Goal: Task Accomplishment & Management: Manage account settings

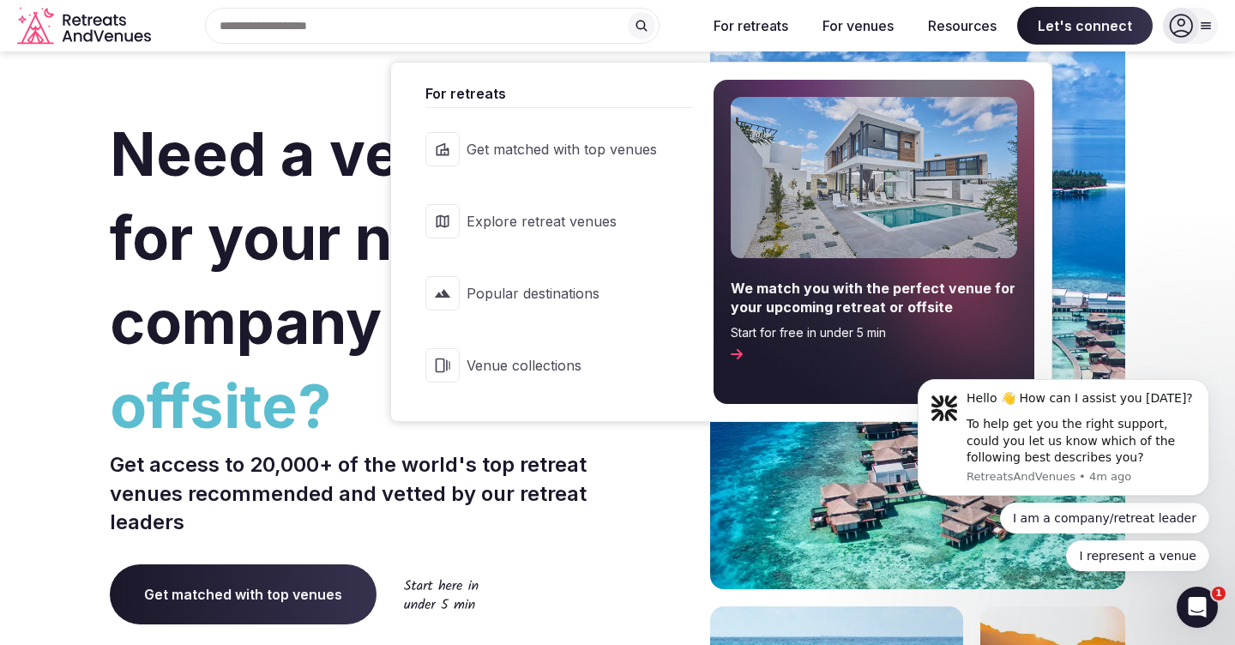
scroll to position [27, 0]
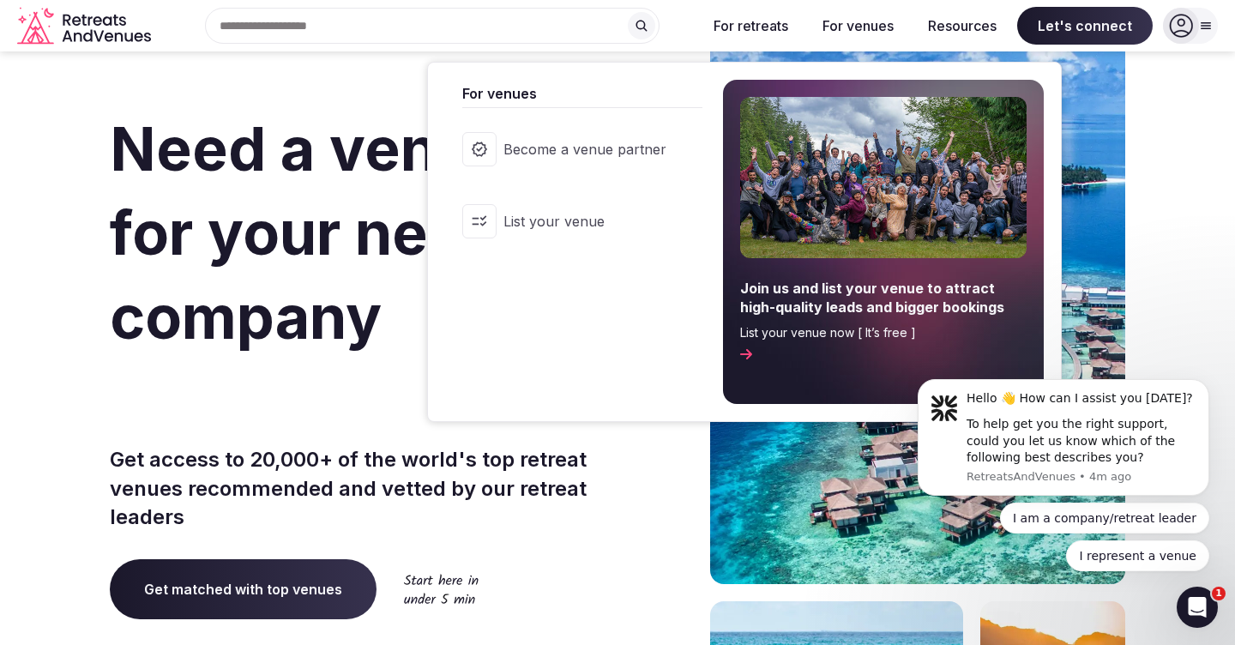
click at [585, 214] on span "List your venue" at bounding box center [584, 221] width 163 height 19
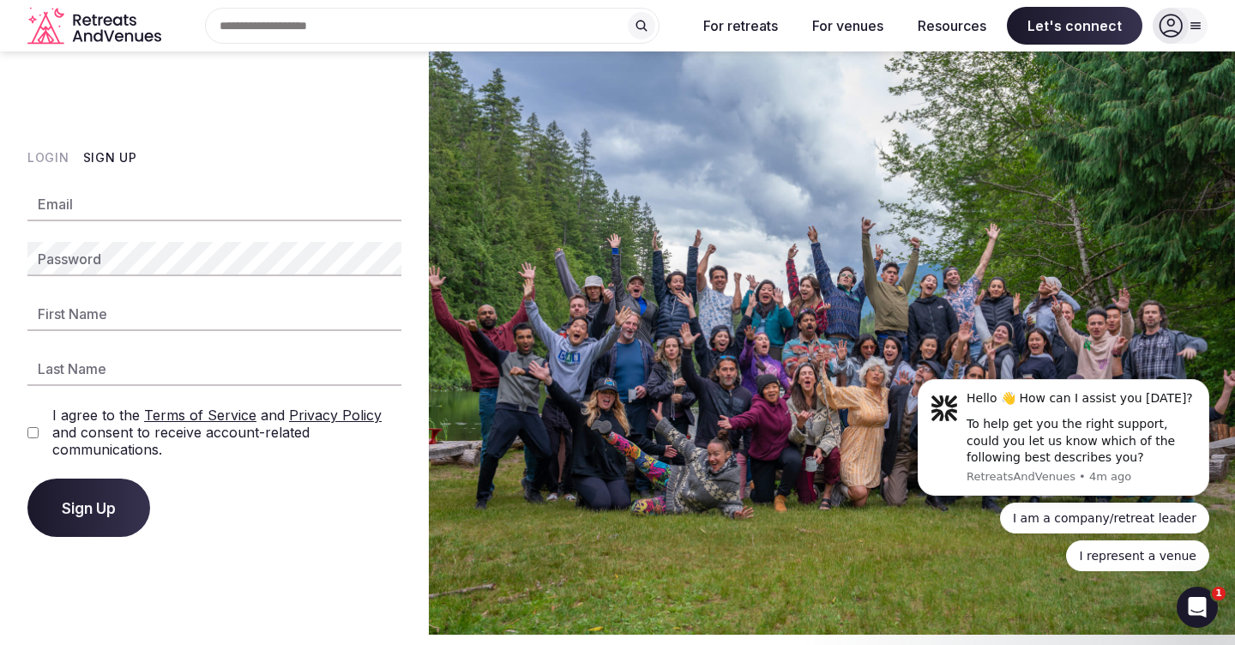
type input "**********"
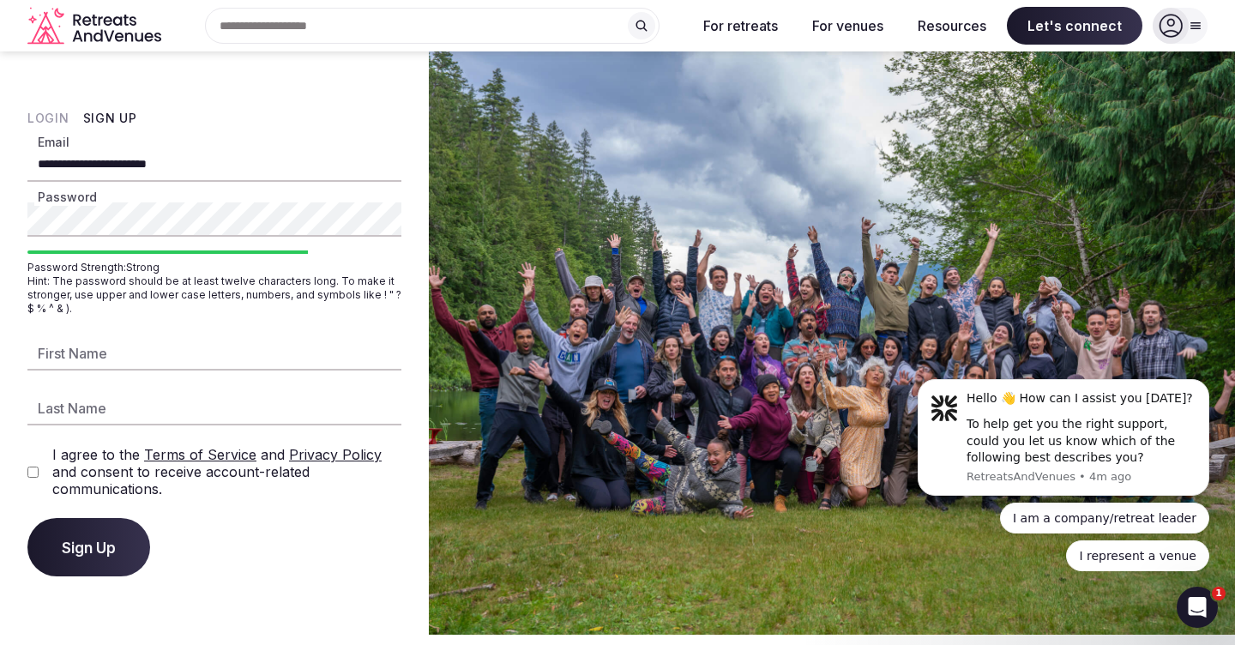
click at [48, 116] on button "Login" at bounding box center [48, 118] width 42 height 17
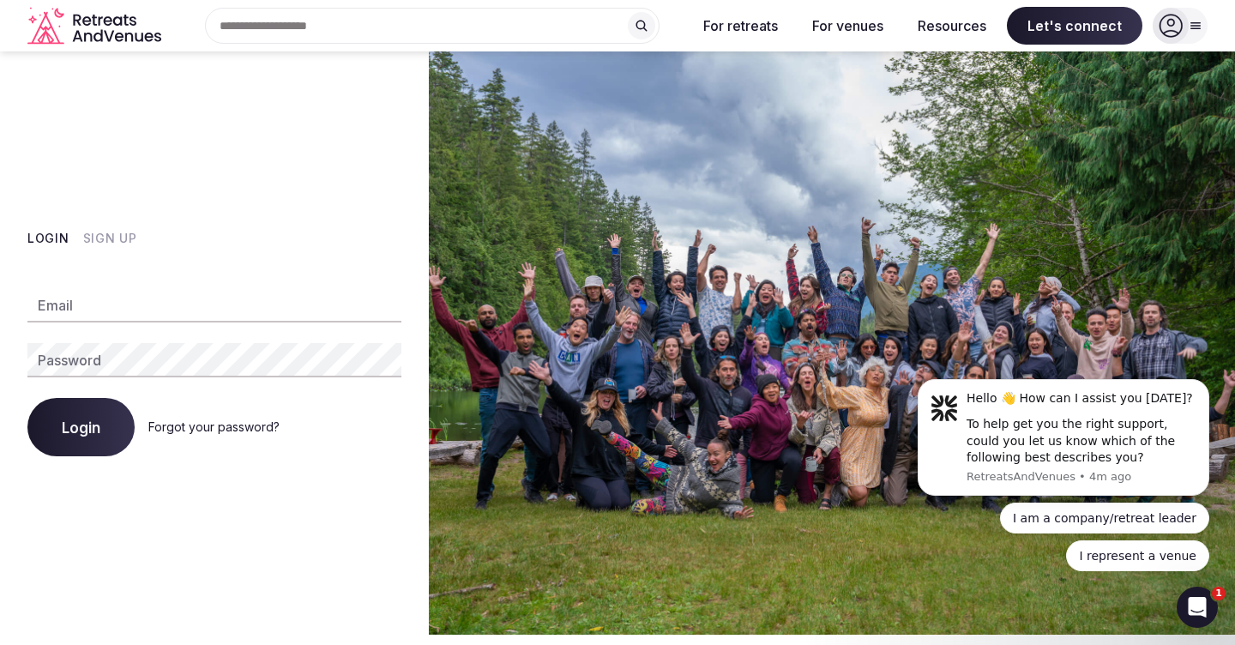
type input "**********"
click at [73, 422] on span "Login" at bounding box center [81, 426] width 39 height 17
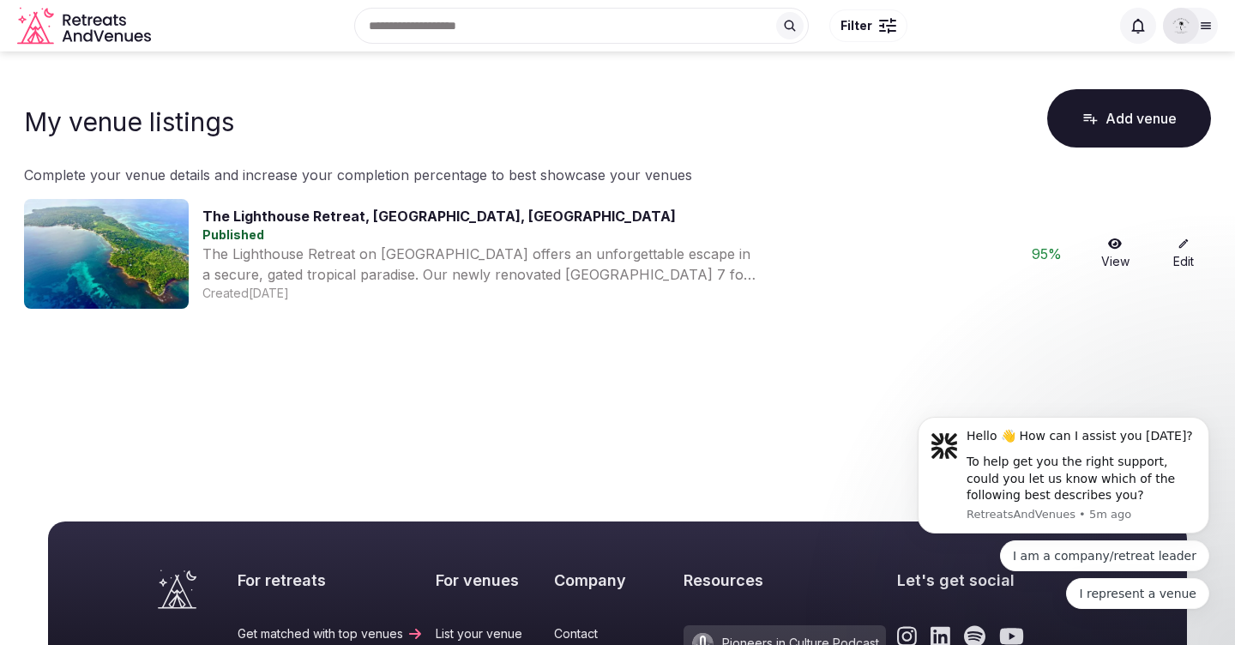
click at [1116, 246] on icon at bounding box center [1115, 243] width 14 height 10
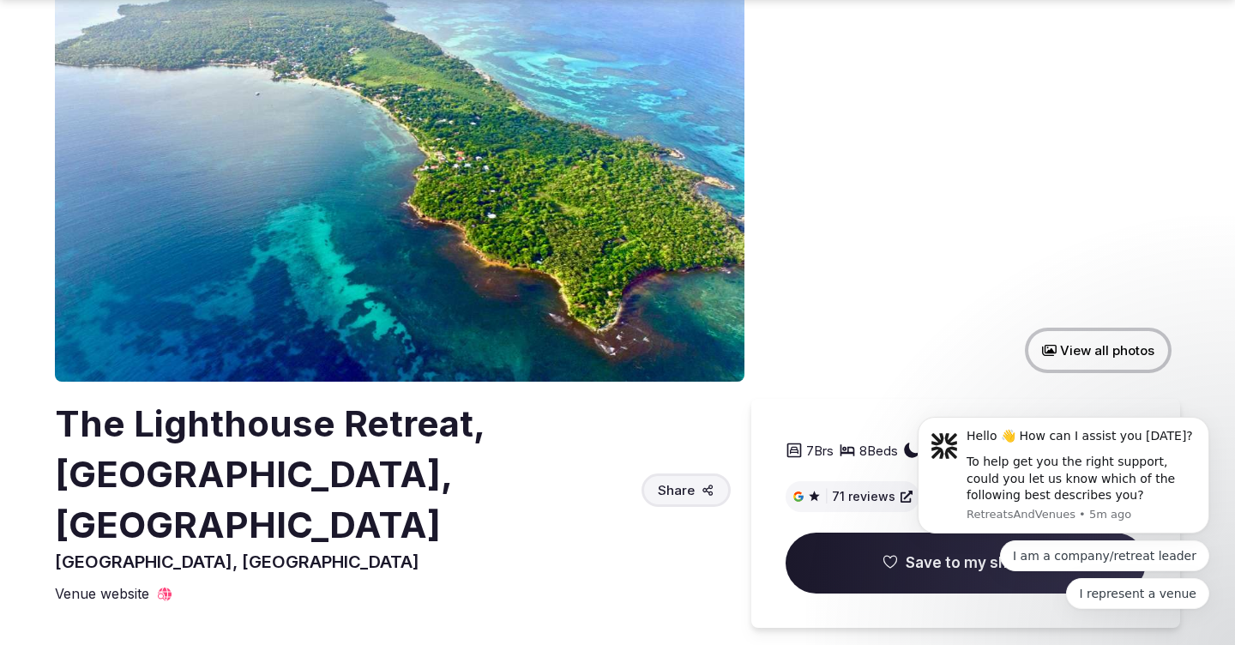
scroll to position [132, 0]
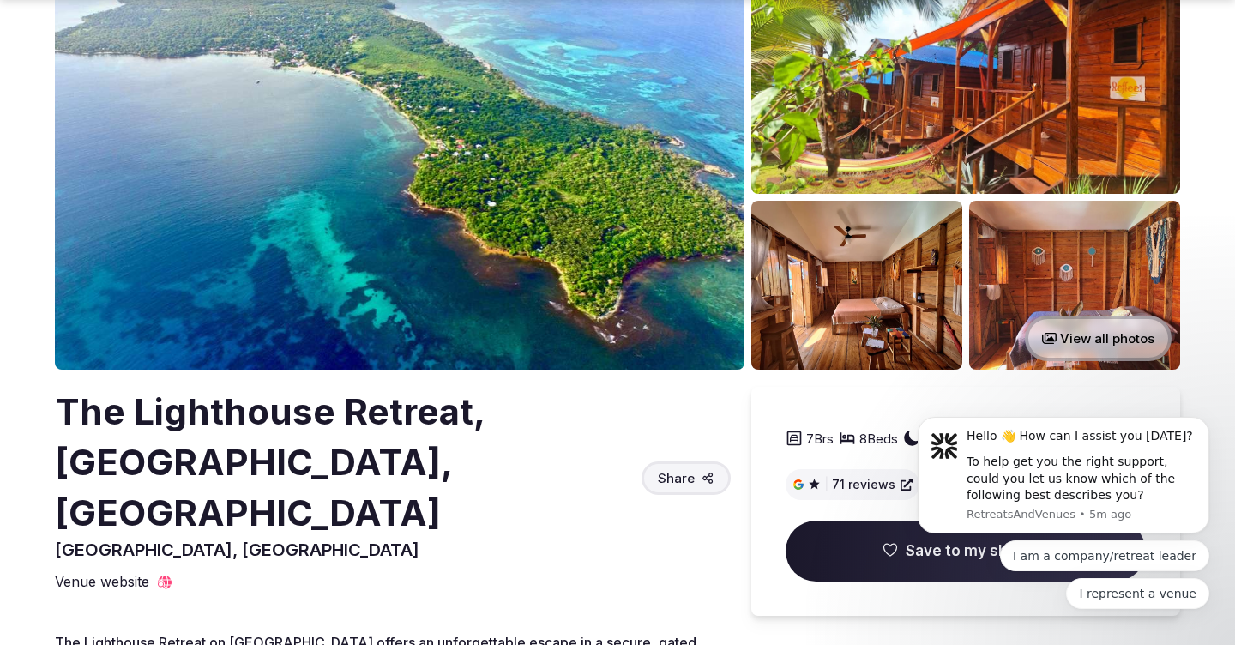
click at [1108, 346] on button "View all photos" at bounding box center [1098, 338] width 147 height 45
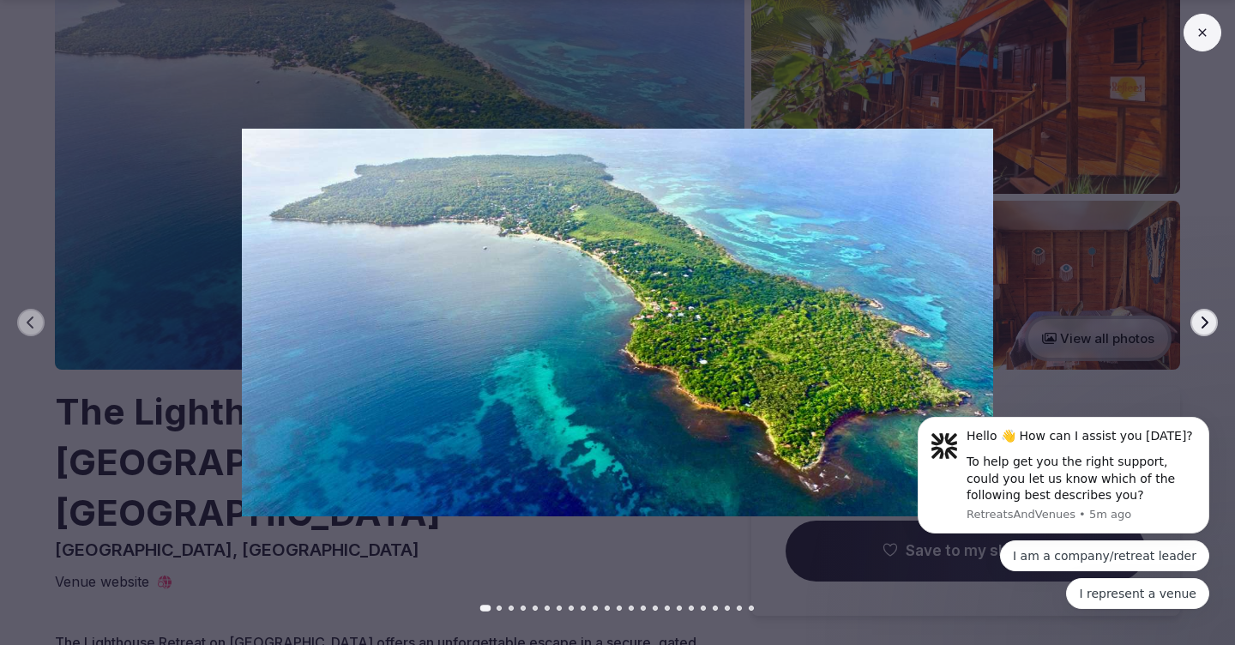
click at [1208, 316] on icon "button" at bounding box center [1204, 323] width 14 height 14
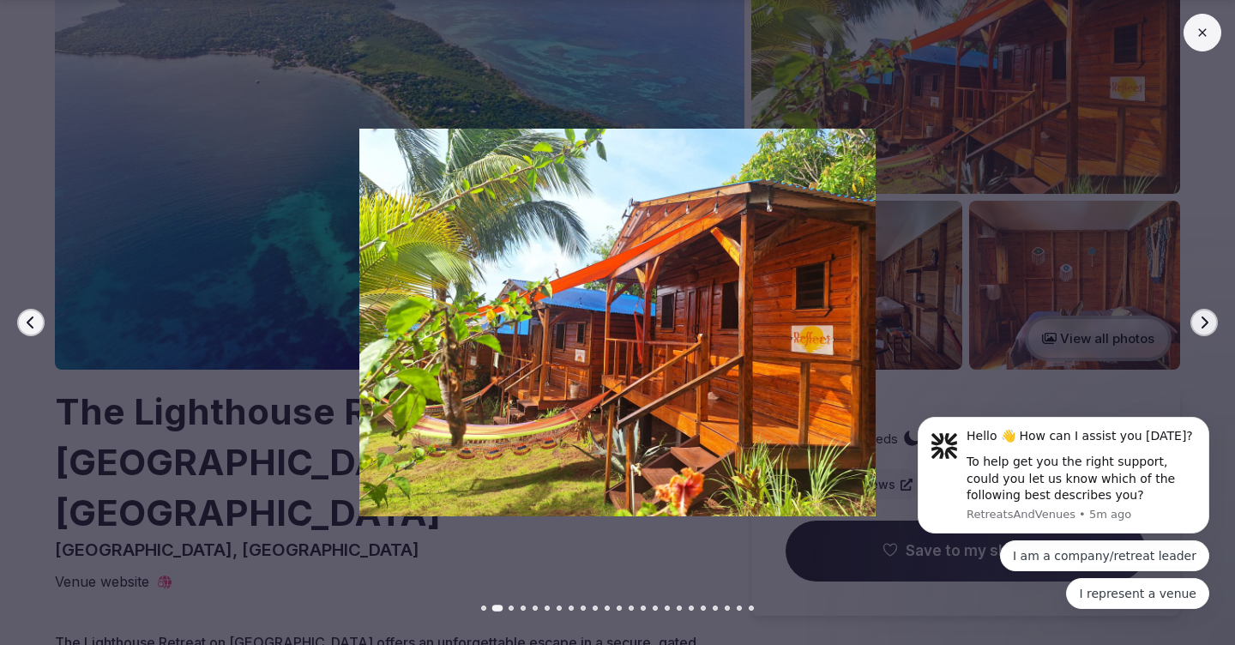
click at [1208, 316] on icon "button" at bounding box center [1204, 323] width 14 height 14
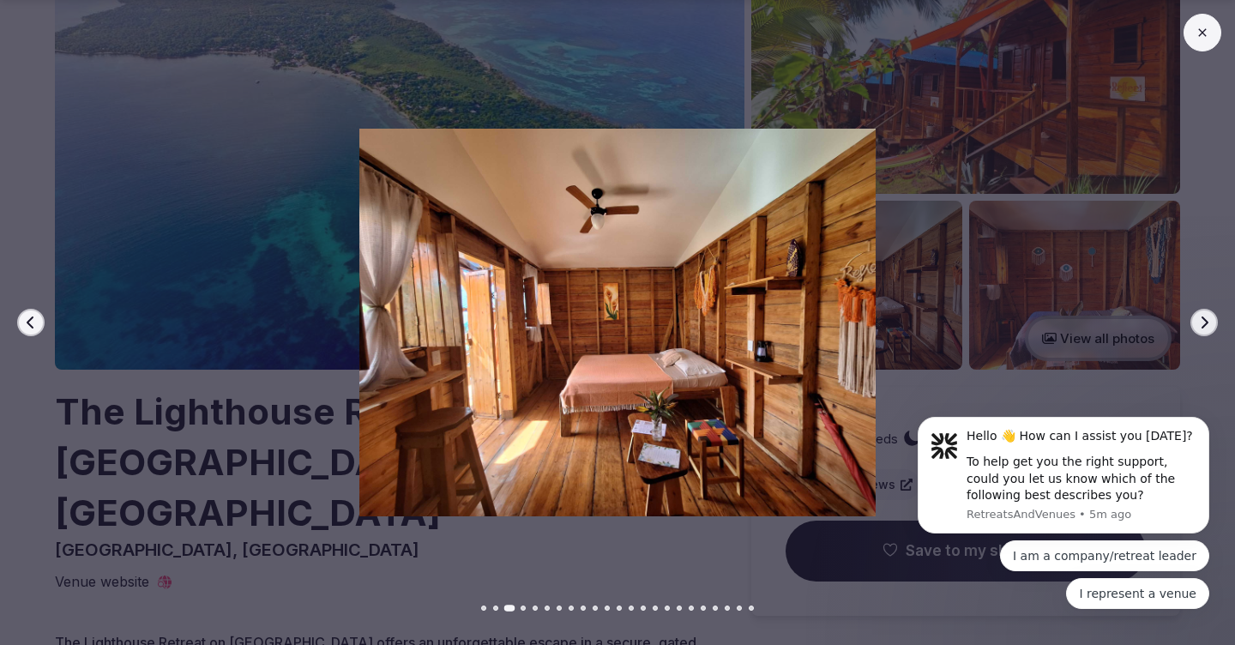
click at [1208, 316] on icon "button" at bounding box center [1204, 323] width 14 height 14
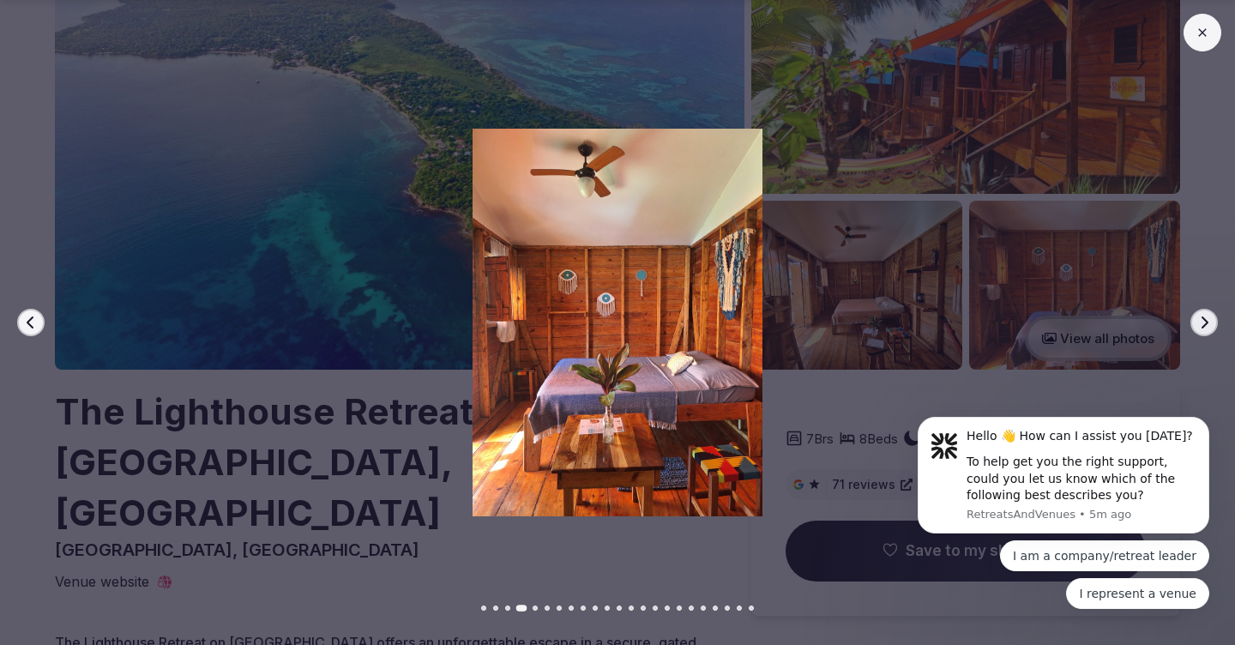
click at [1208, 316] on icon "button" at bounding box center [1204, 323] width 14 height 14
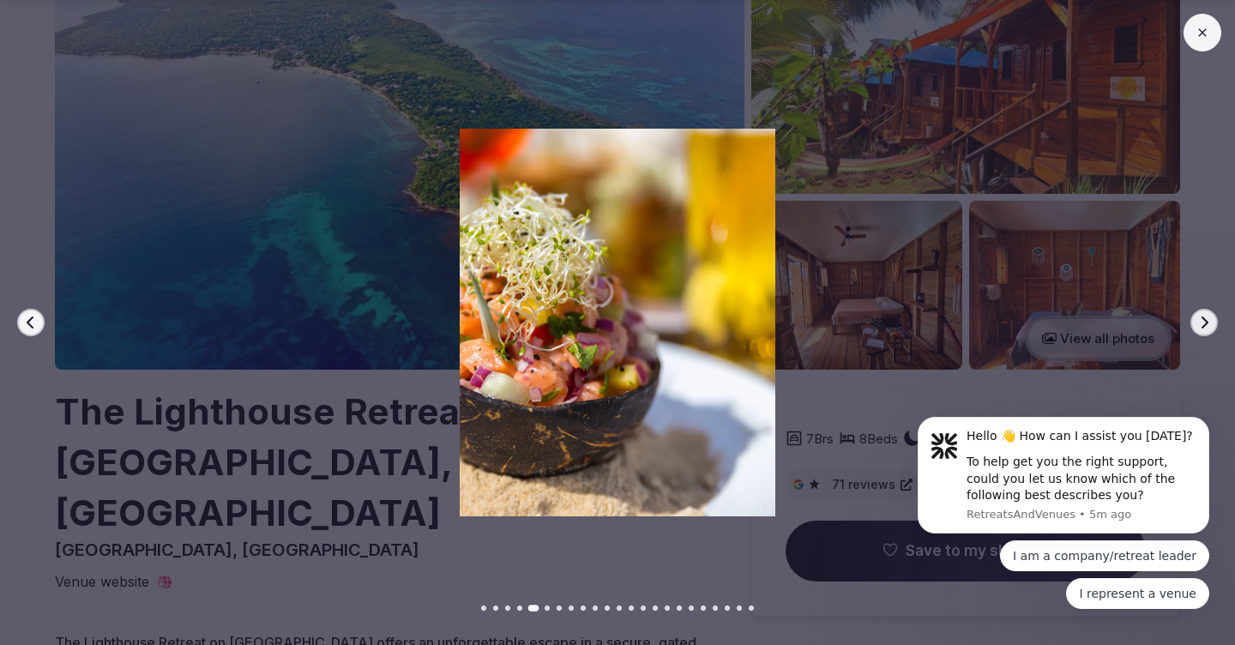
click at [1208, 316] on icon "button" at bounding box center [1204, 323] width 14 height 14
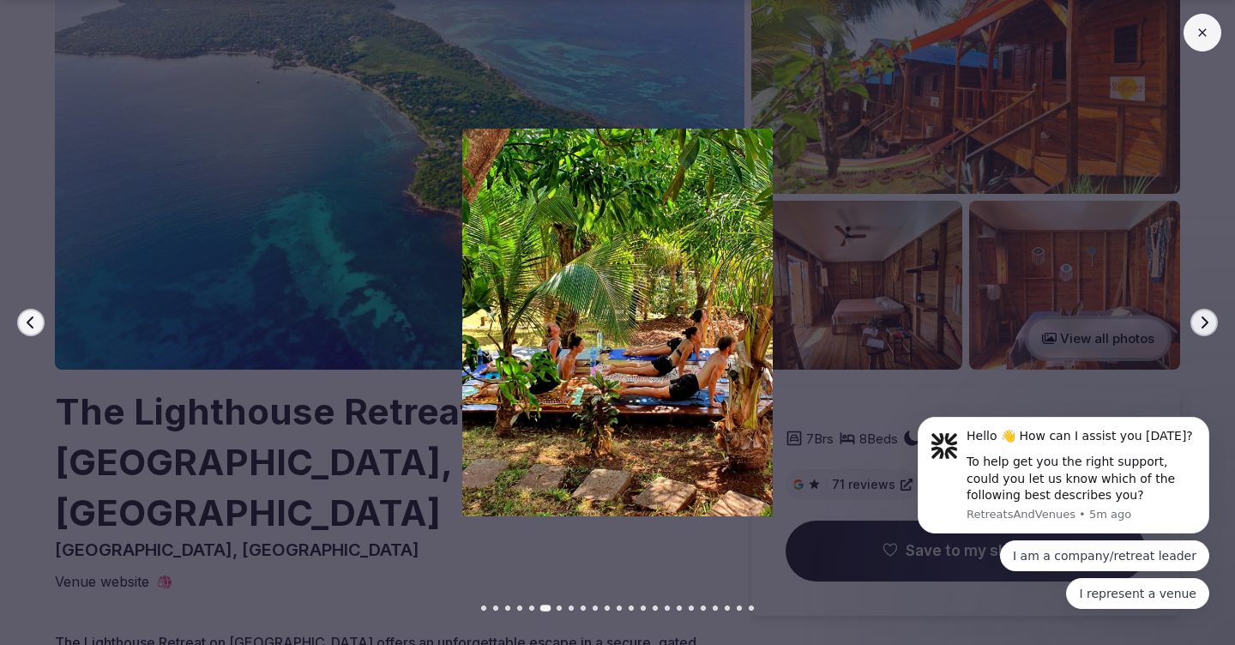
click at [1208, 316] on icon "button" at bounding box center [1204, 323] width 14 height 14
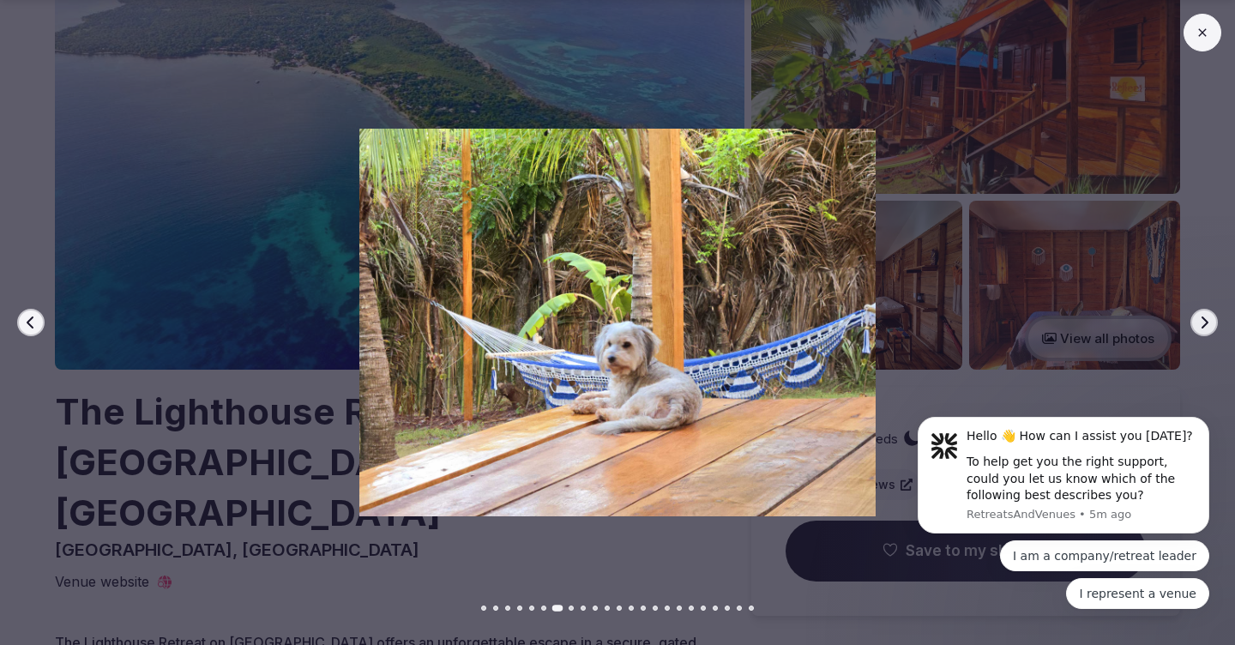
click at [1208, 316] on icon "button" at bounding box center [1204, 323] width 14 height 14
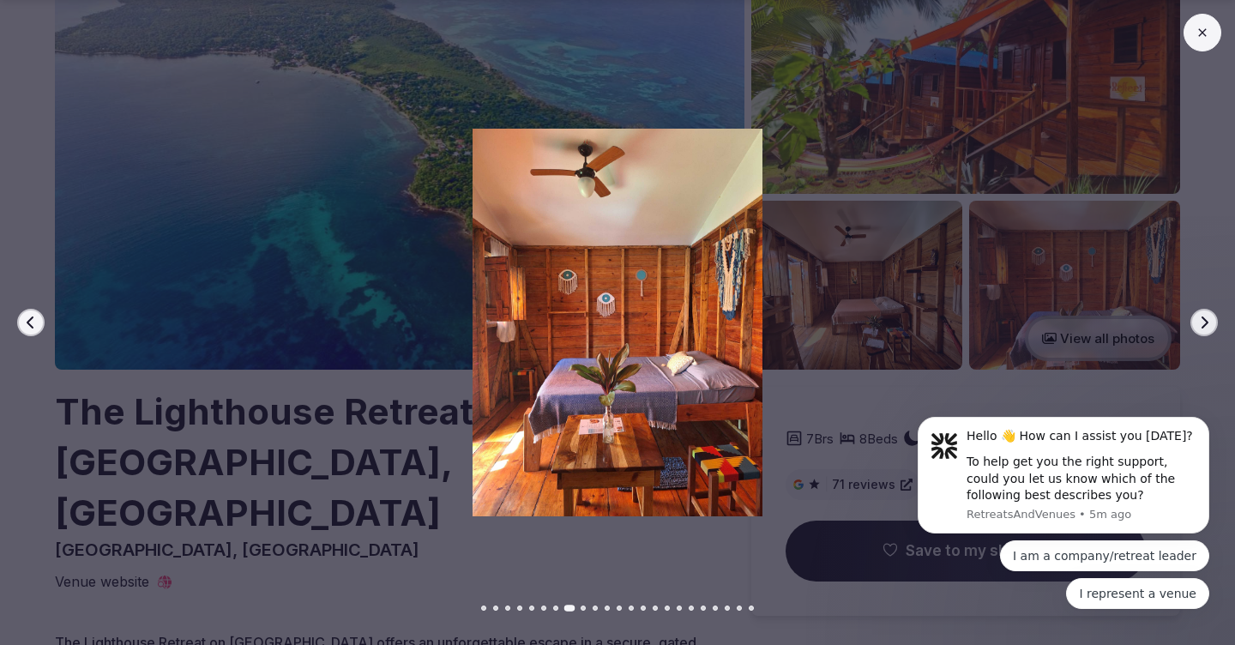
click at [1208, 316] on icon "button" at bounding box center [1204, 323] width 14 height 14
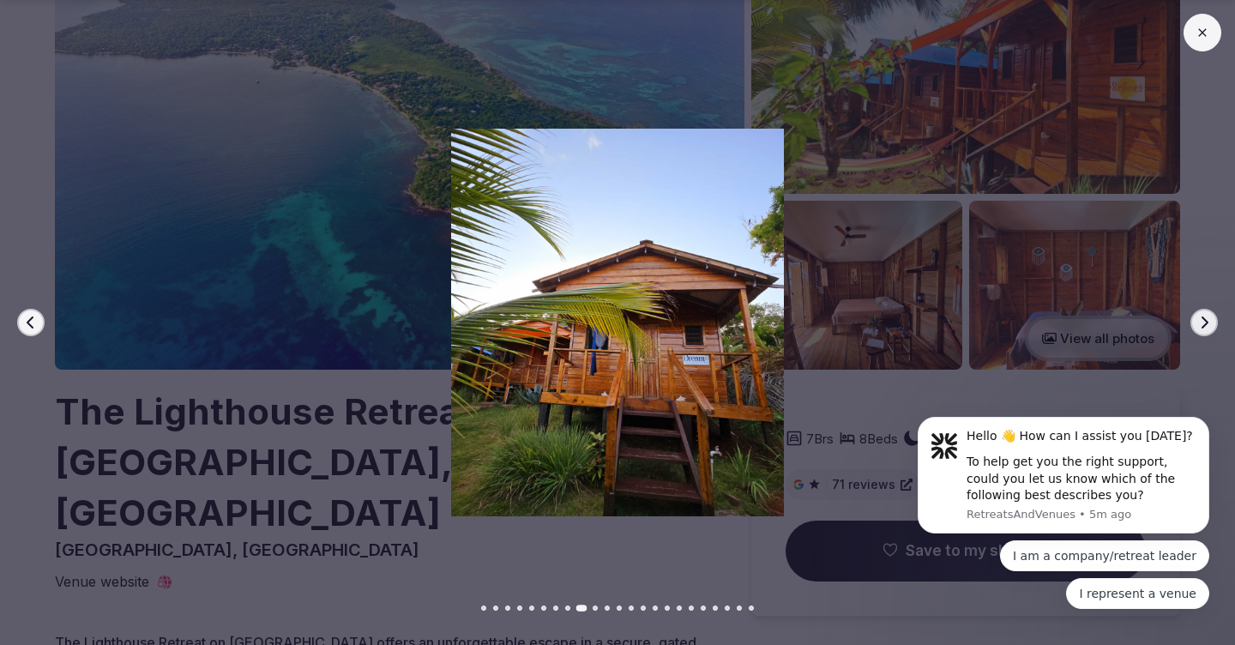
click at [1208, 316] on icon "button" at bounding box center [1204, 323] width 14 height 14
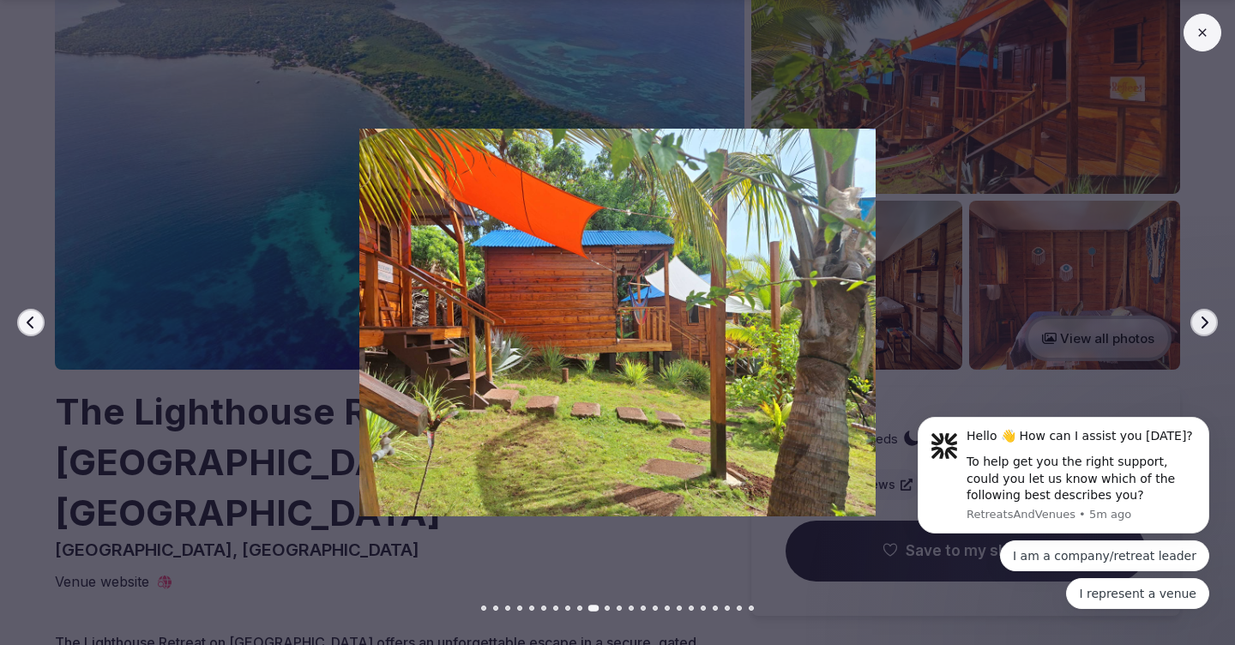
click at [1208, 316] on icon "button" at bounding box center [1204, 323] width 14 height 14
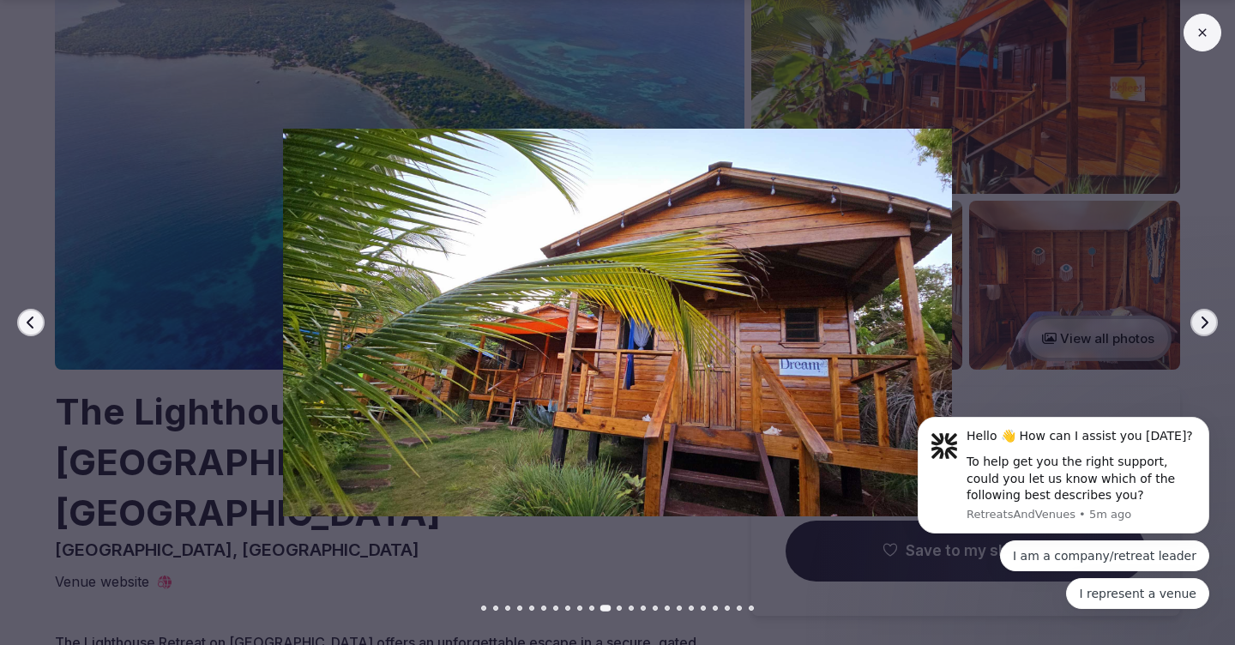
click at [1208, 316] on icon "button" at bounding box center [1204, 323] width 14 height 14
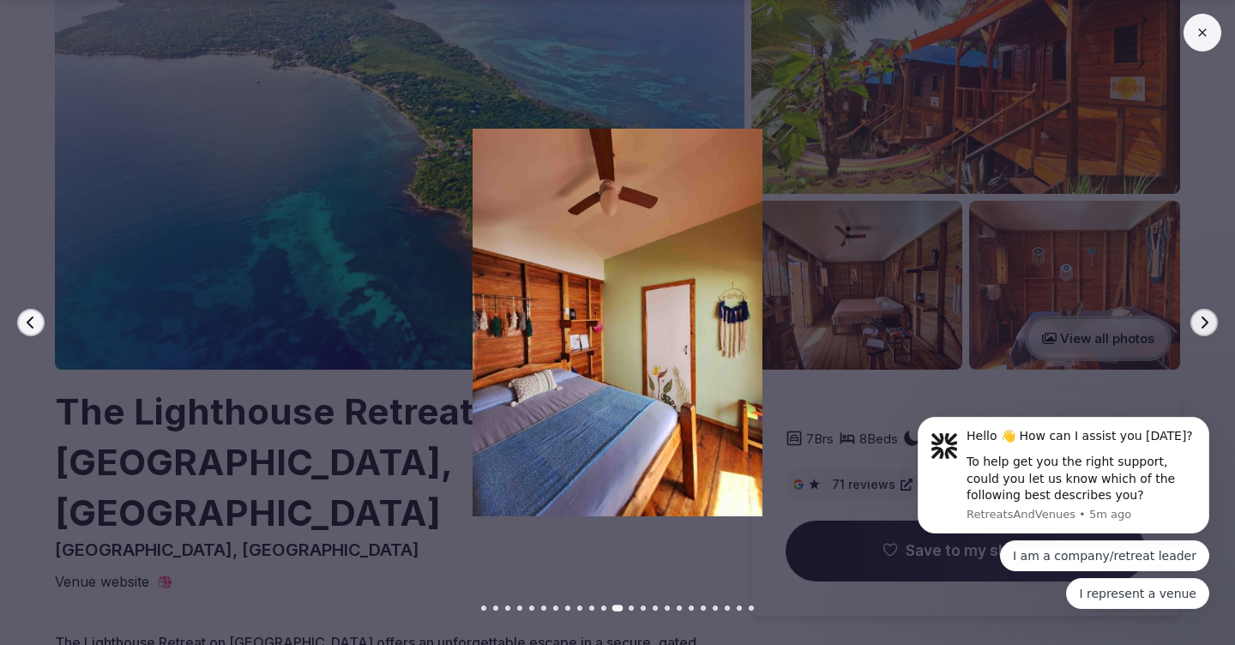
click at [1208, 316] on icon "button" at bounding box center [1204, 323] width 14 height 14
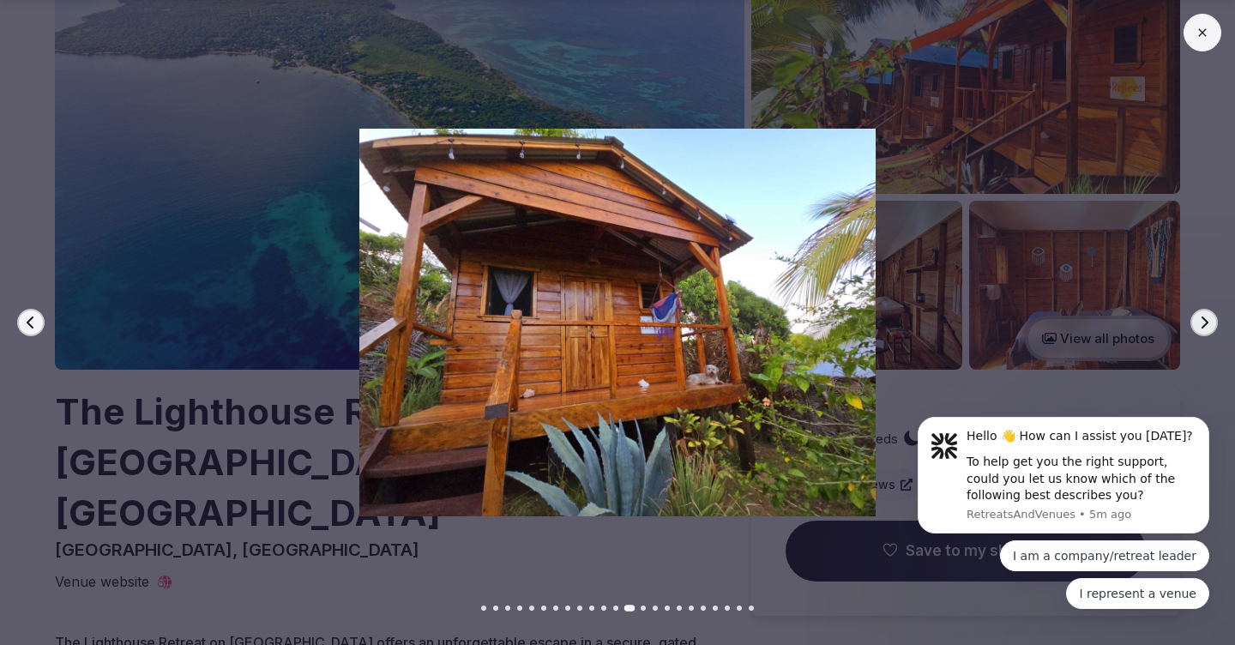
click at [1208, 316] on icon "button" at bounding box center [1204, 323] width 14 height 14
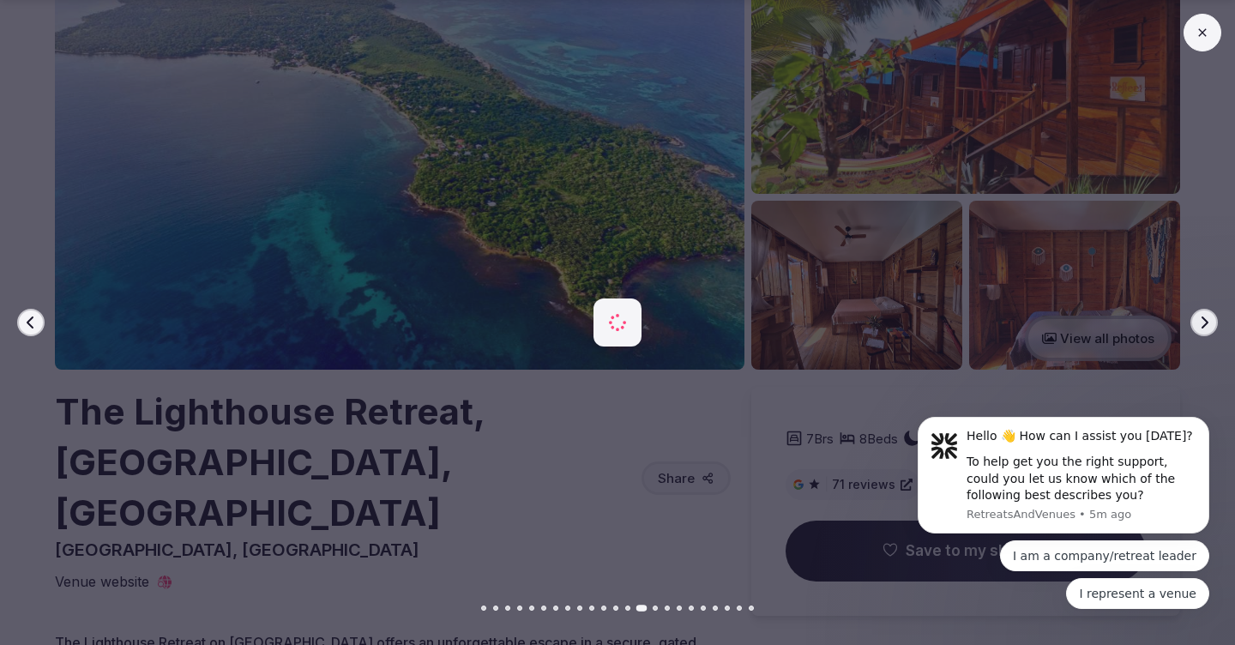
click at [1208, 316] on icon "button" at bounding box center [1204, 323] width 14 height 14
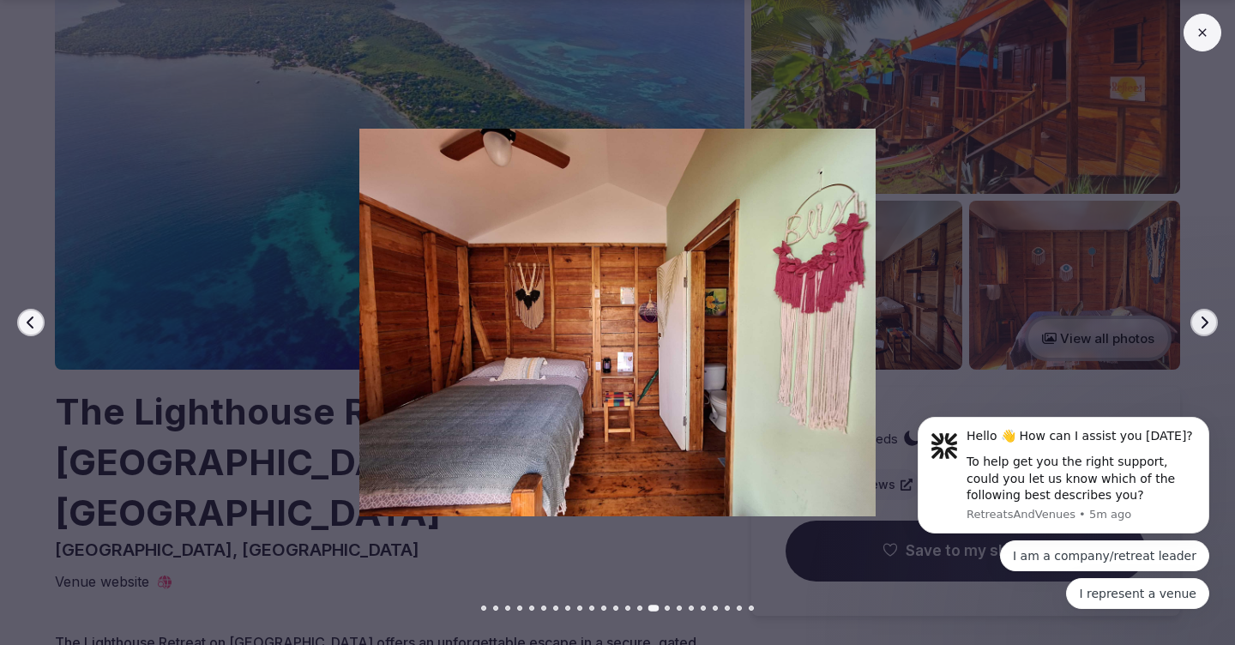
click at [1208, 316] on icon "button" at bounding box center [1204, 323] width 14 height 14
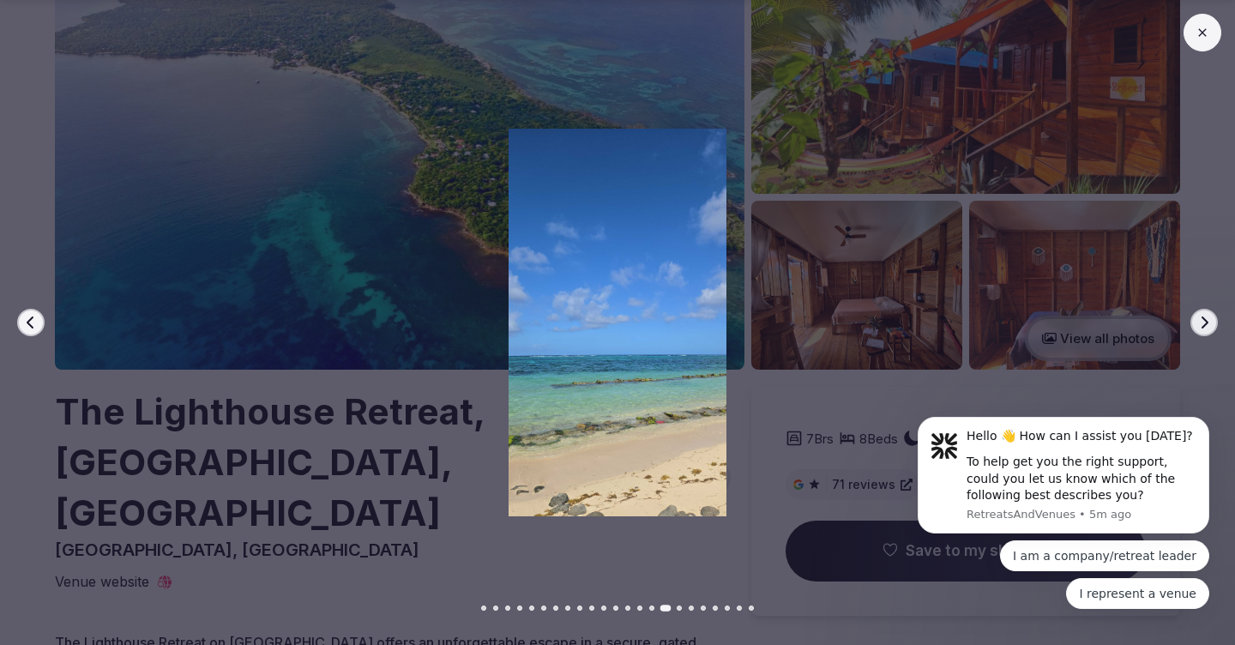
click at [1208, 316] on icon "button" at bounding box center [1204, 323] width 14 height 14
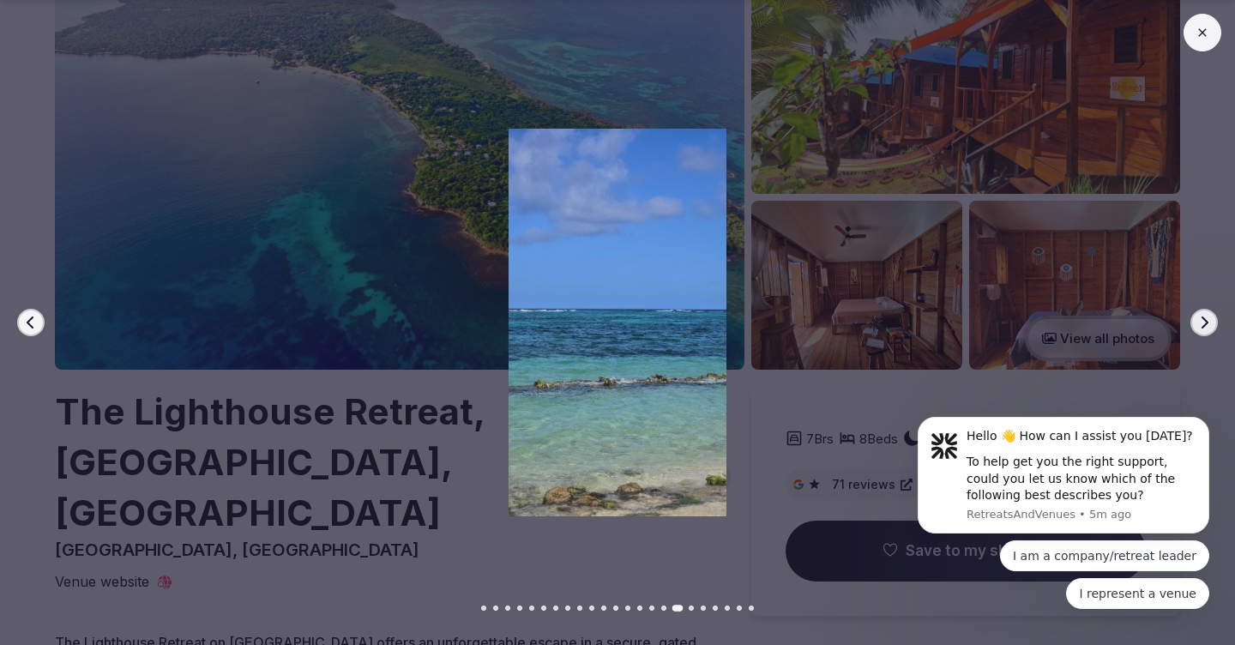
click at [1208, 316] on icon "button" at bounding box center [1204, 323] width 14 height 14
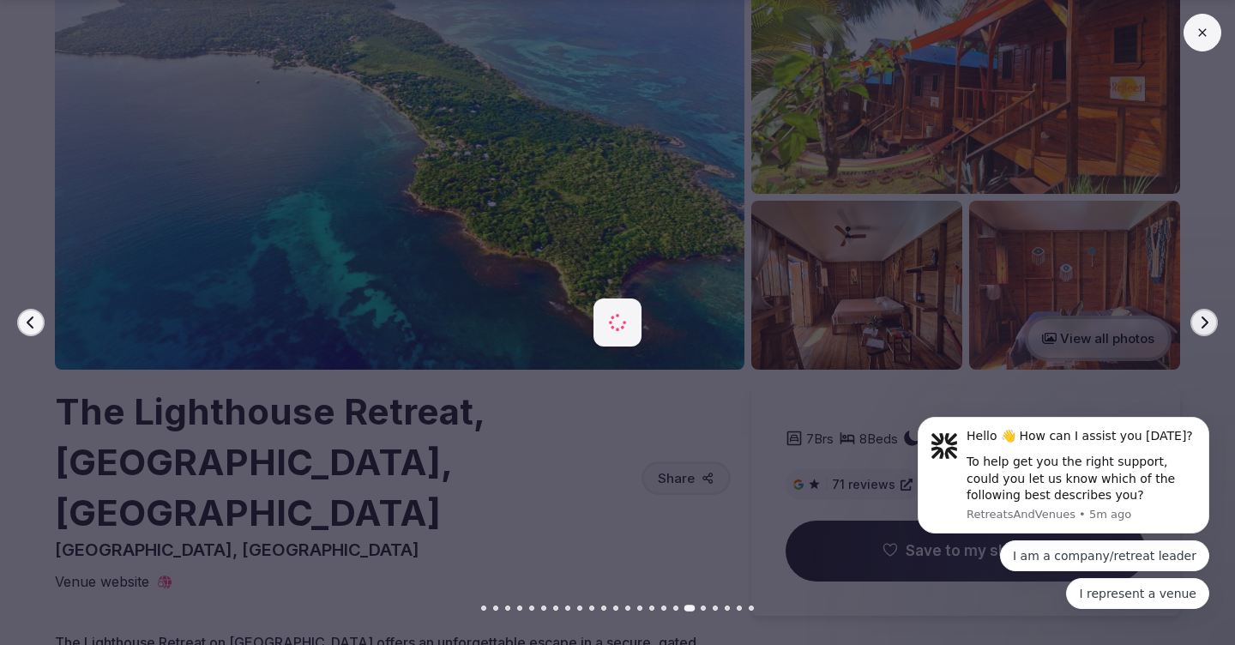
click at [1208, 316] on icon "button" at bounding box center [1204, 323] width 14 height 14
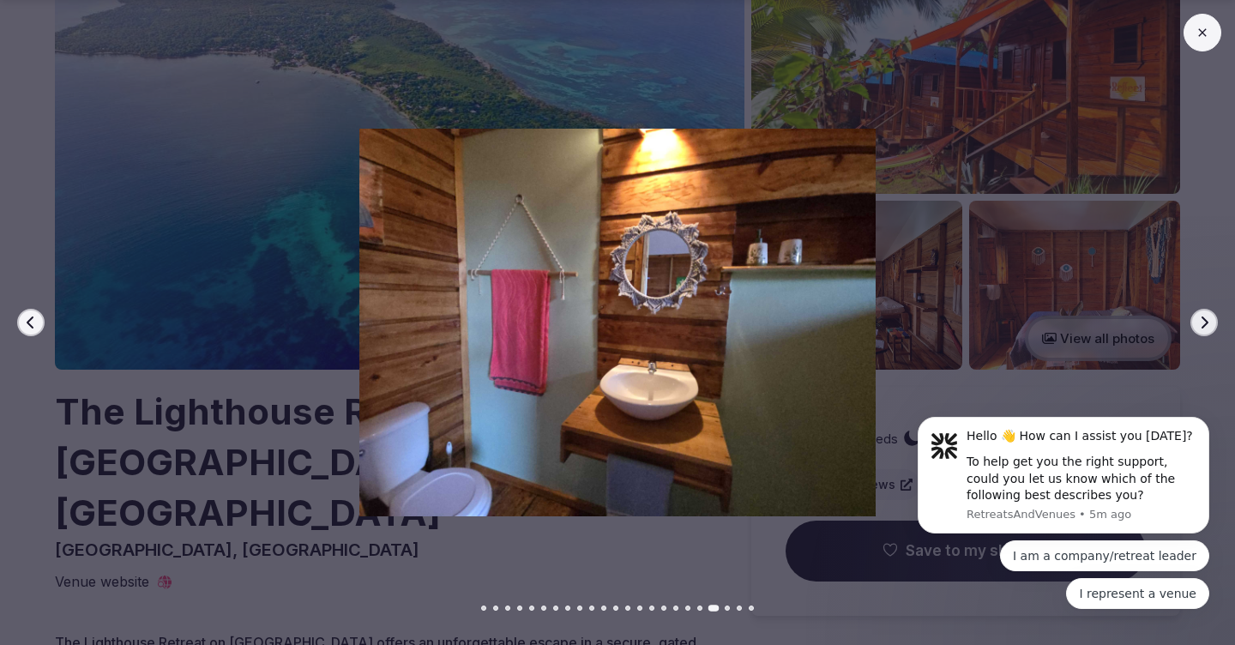
click at [1208, 316] on icon "button" at bounding box center [1204, 323] width 14 height 14
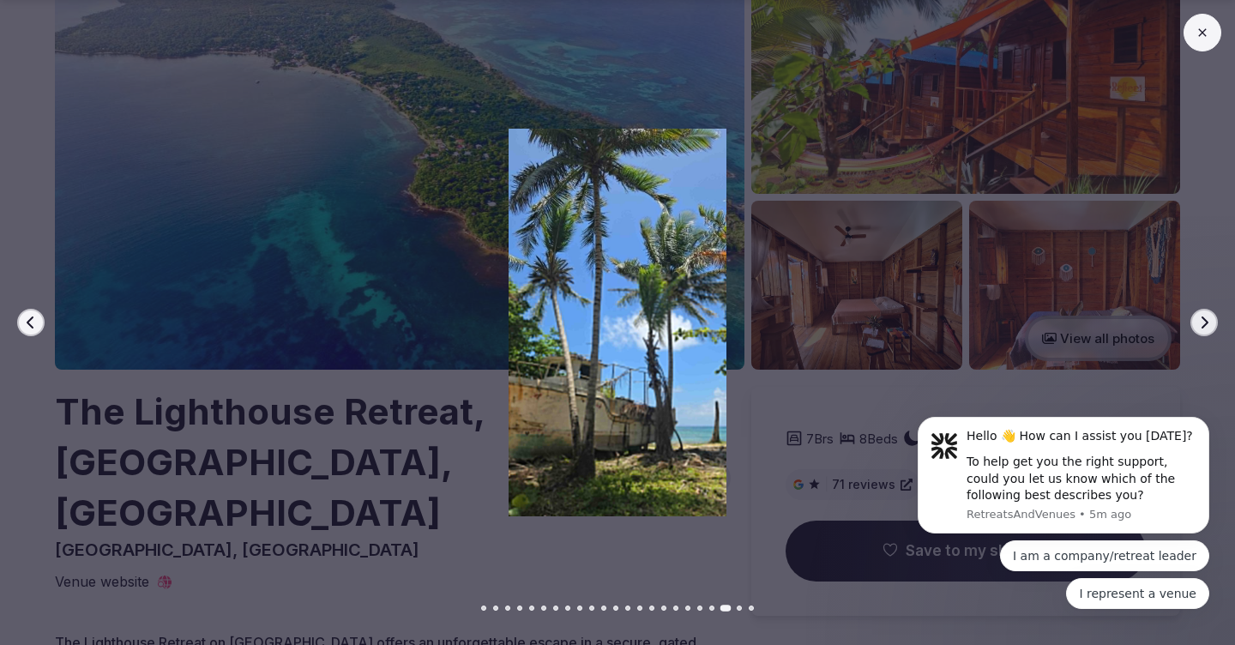
click at [1208, 316] on icon "button" at bounding box center [1204, 323] width 14 height 14
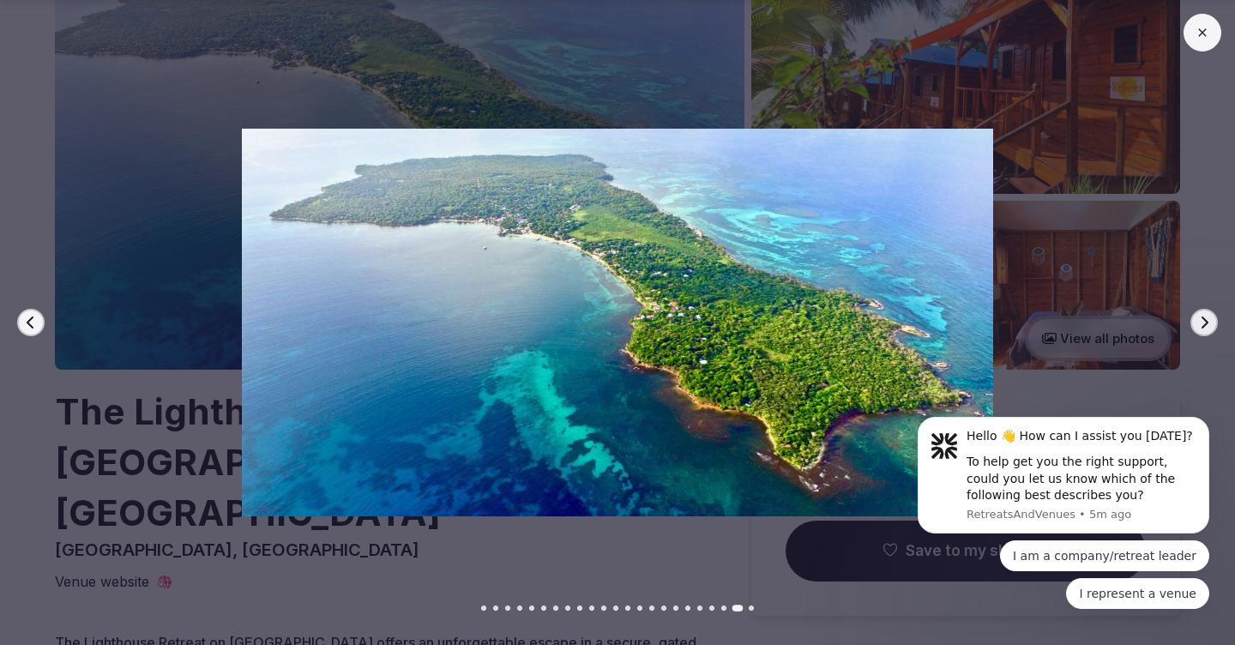
click at [1208, 316] on icon "button" at bounding box center [1204, 323] width 14 height 14
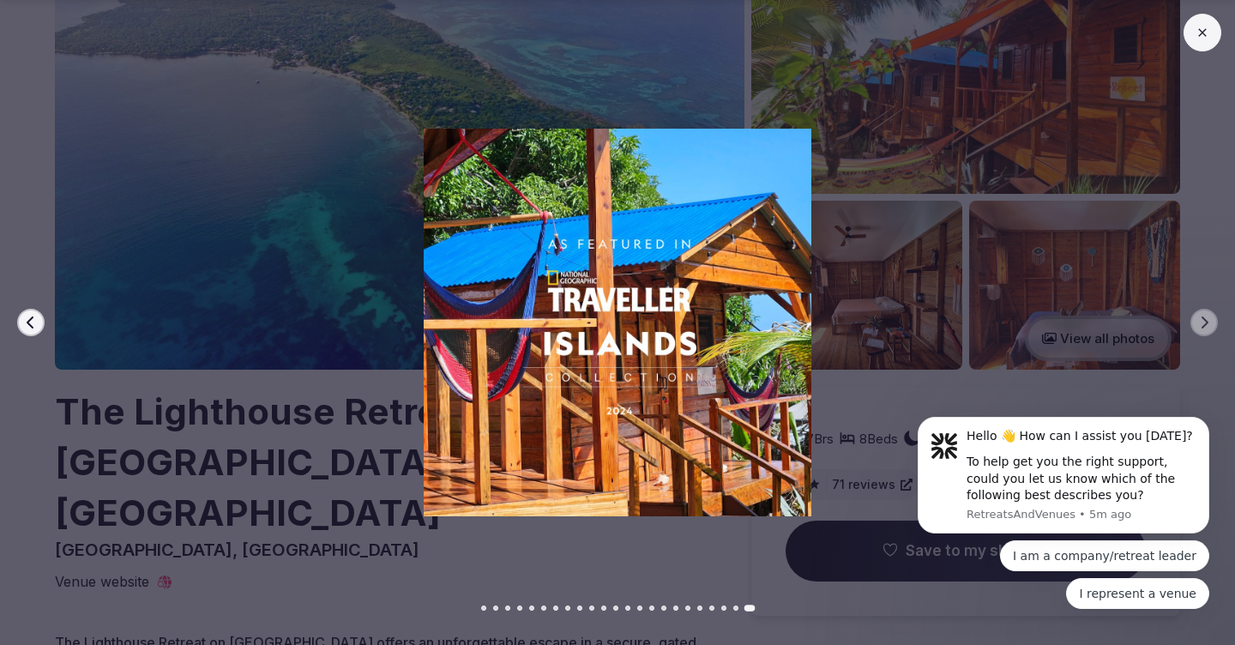
click at [1199, 39] on button at bounding box center [1202, 33] width 38 height 38
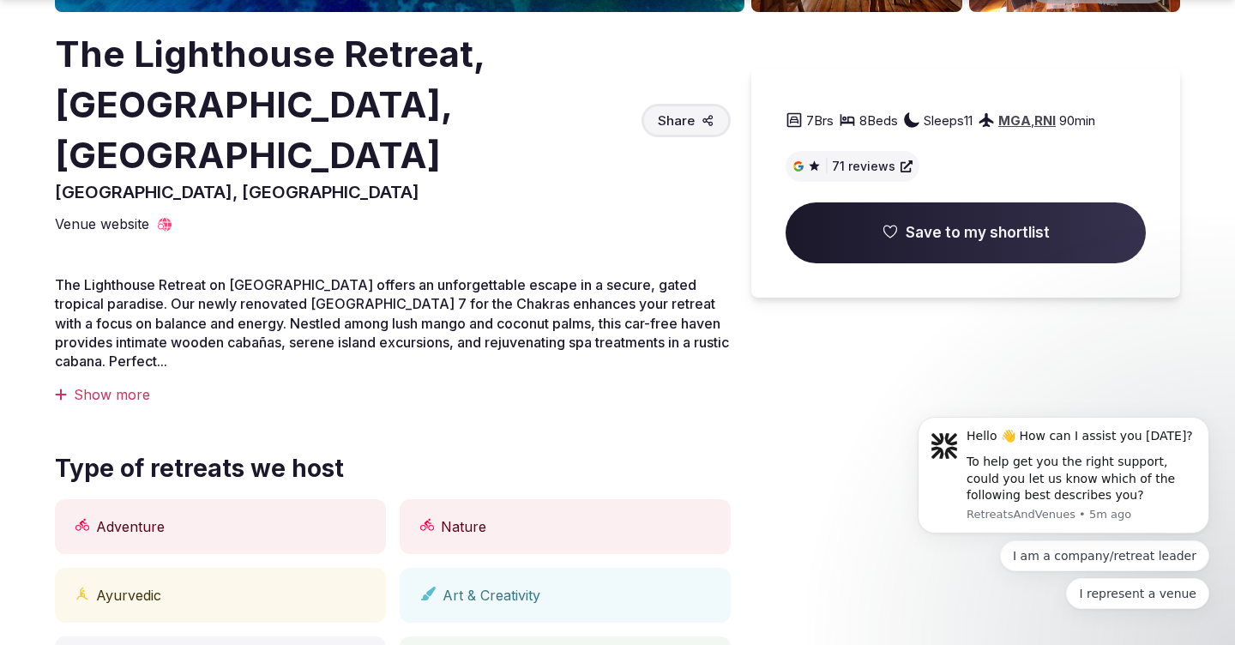
scroll to position [491, 0]
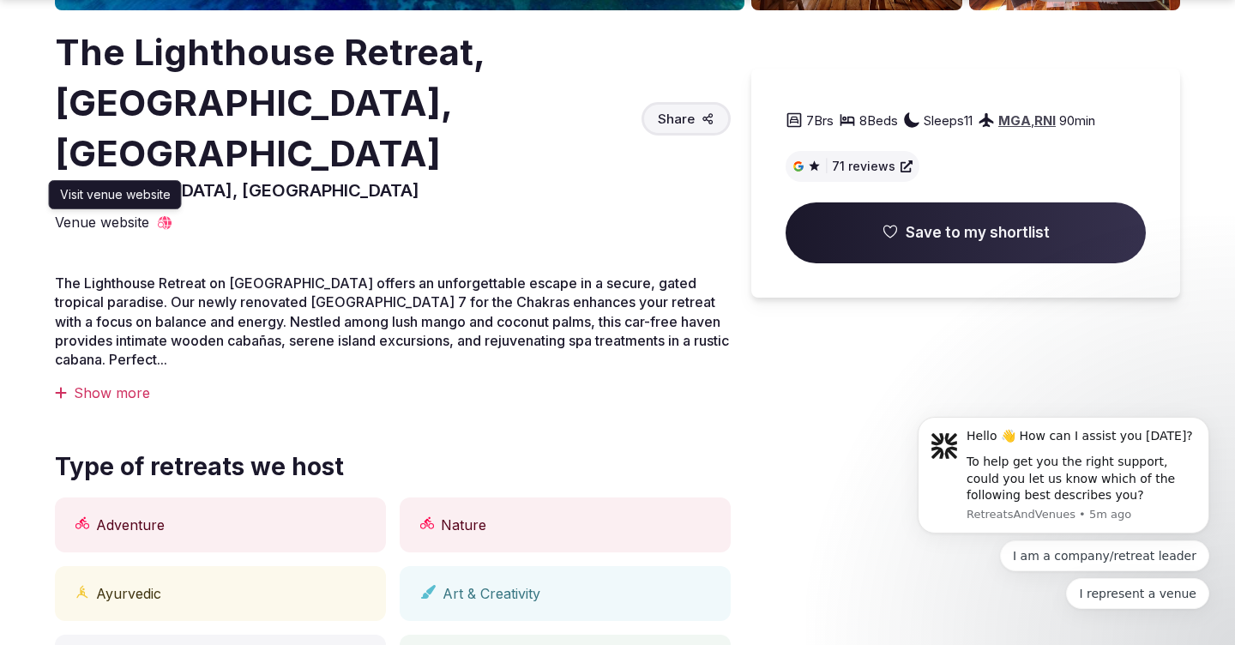
click at [98, 213] on span "Venue website" at bounding box center [102, 222] width 94 height 19
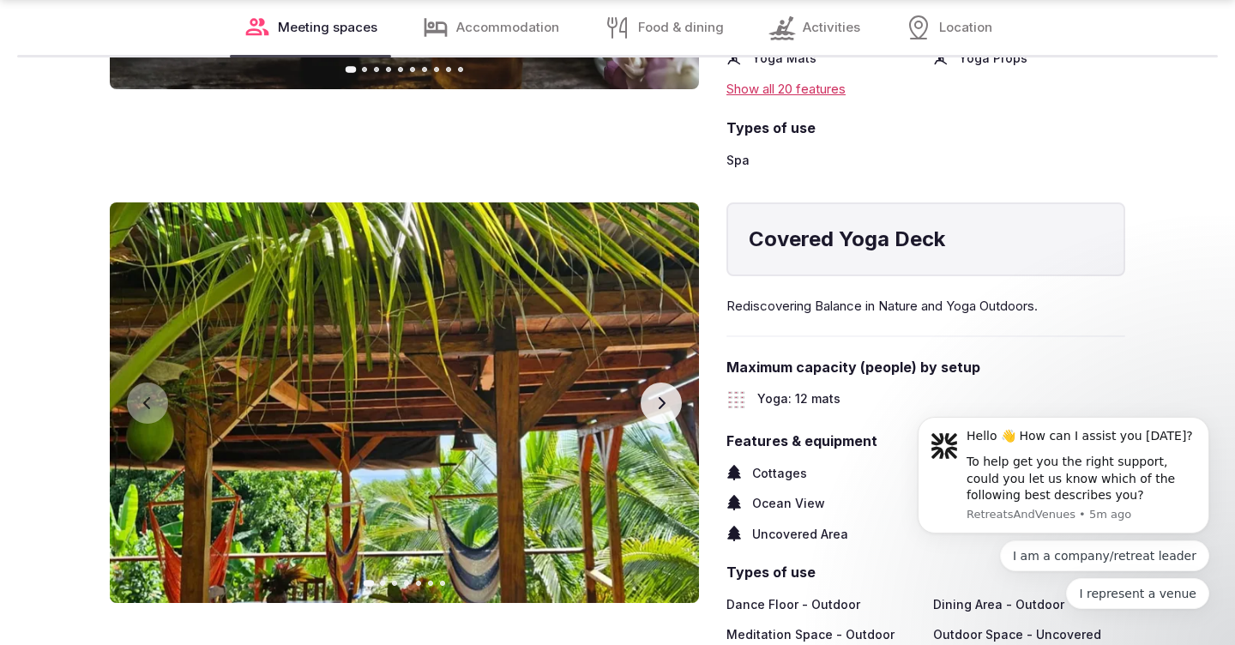
scroll to position [2984, 0]
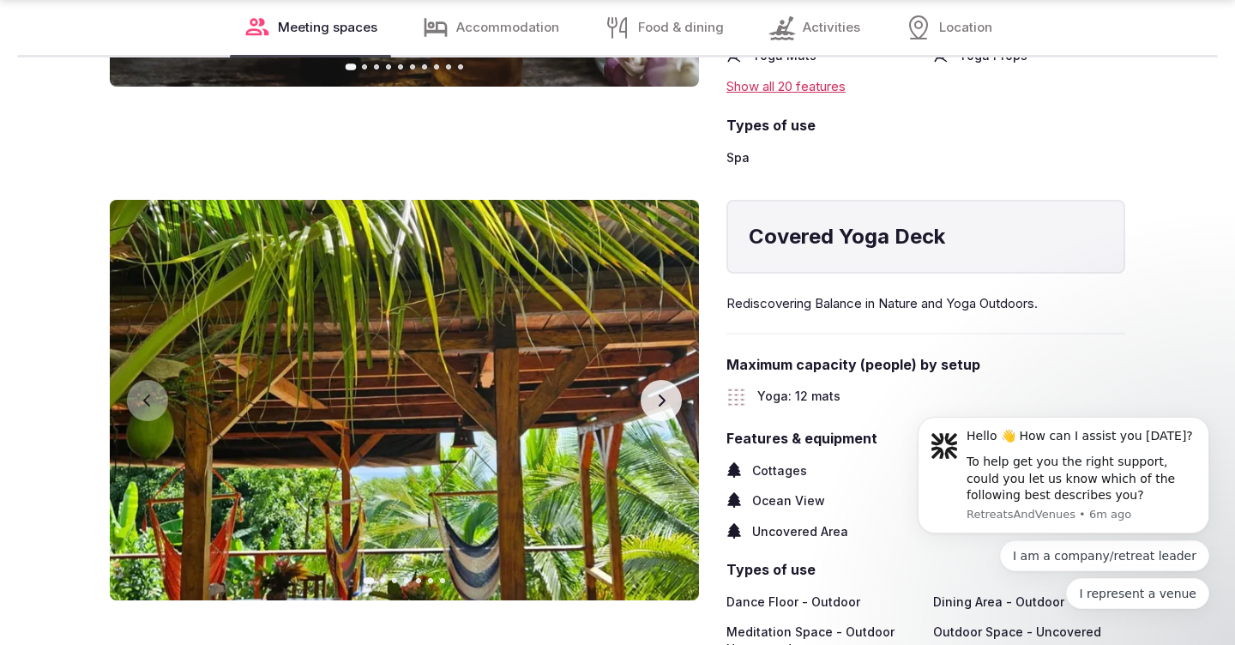
click at [662, 394] on icon "button" at bounding box center [662, 400] width 7 height 12
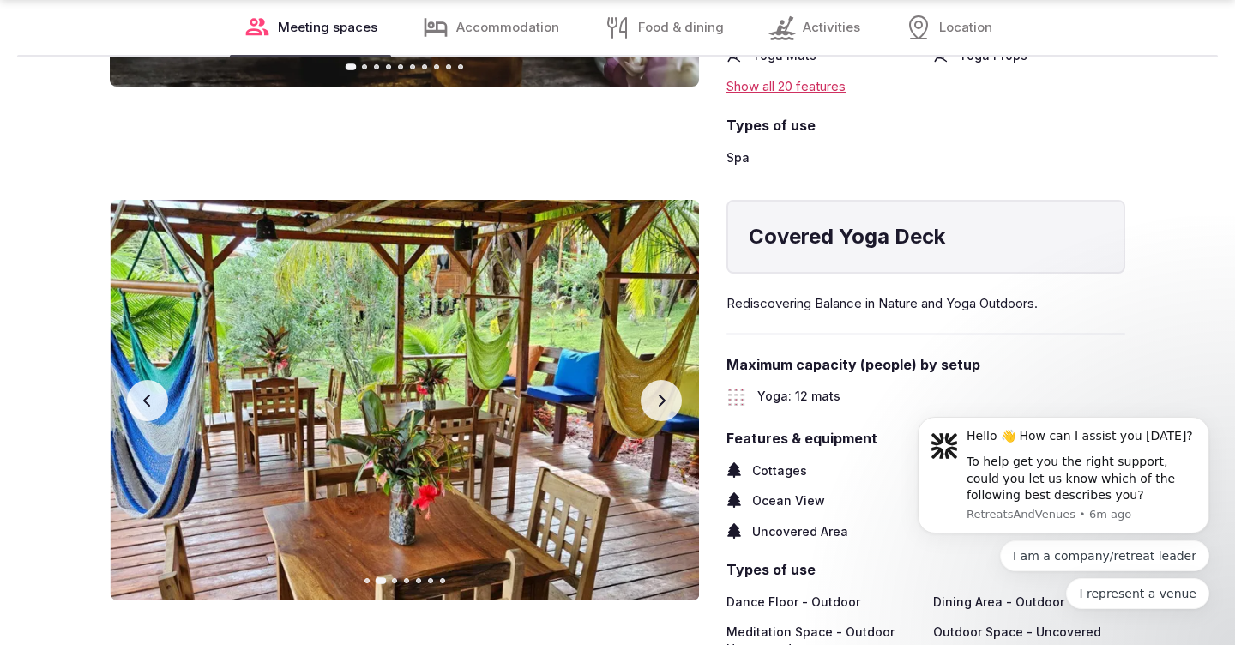
click at [662, 394] on icon "button" at bounding box center [662, 400] width 7 height 12
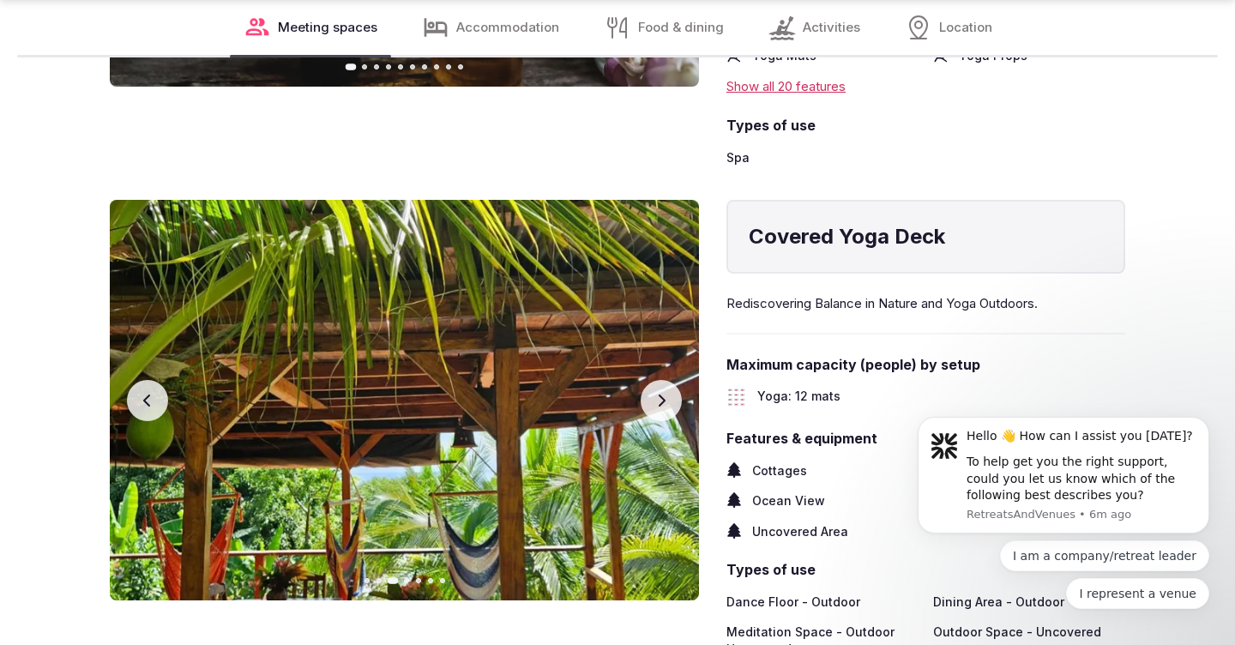
click at [662, 394] on icon "button" at bounding box center [662, 400] width 7 height 12
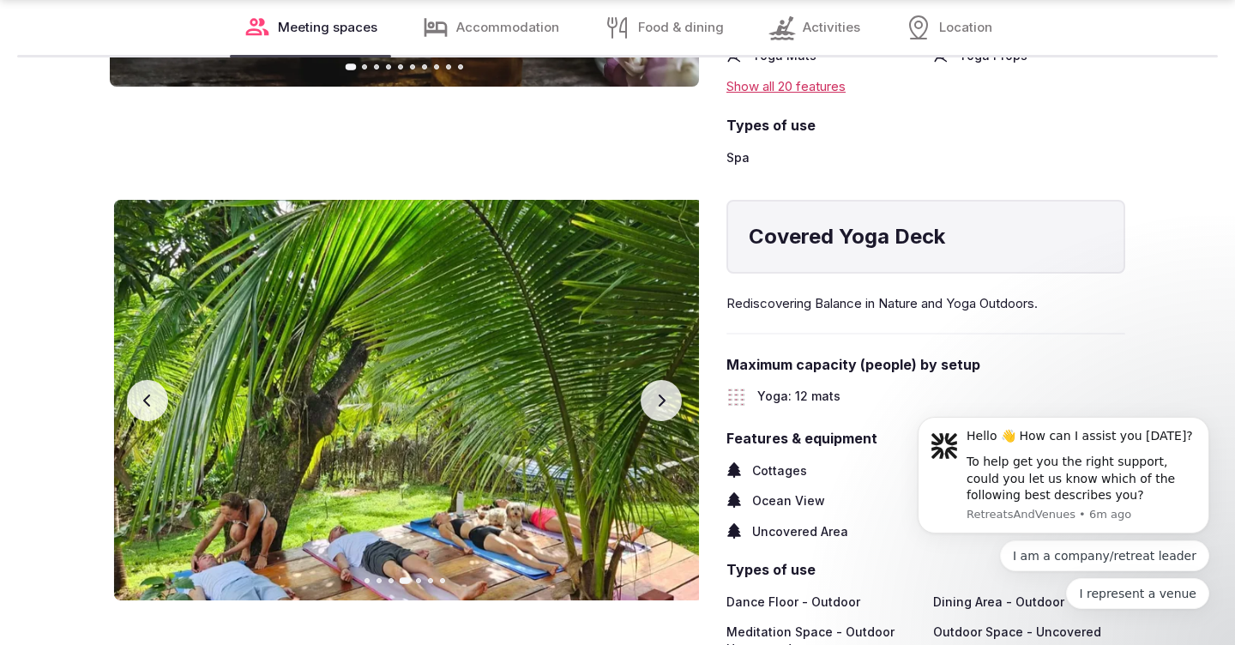
click at [662, 394] on icon "button" at bounding box center [662, 400] width 7 height 12
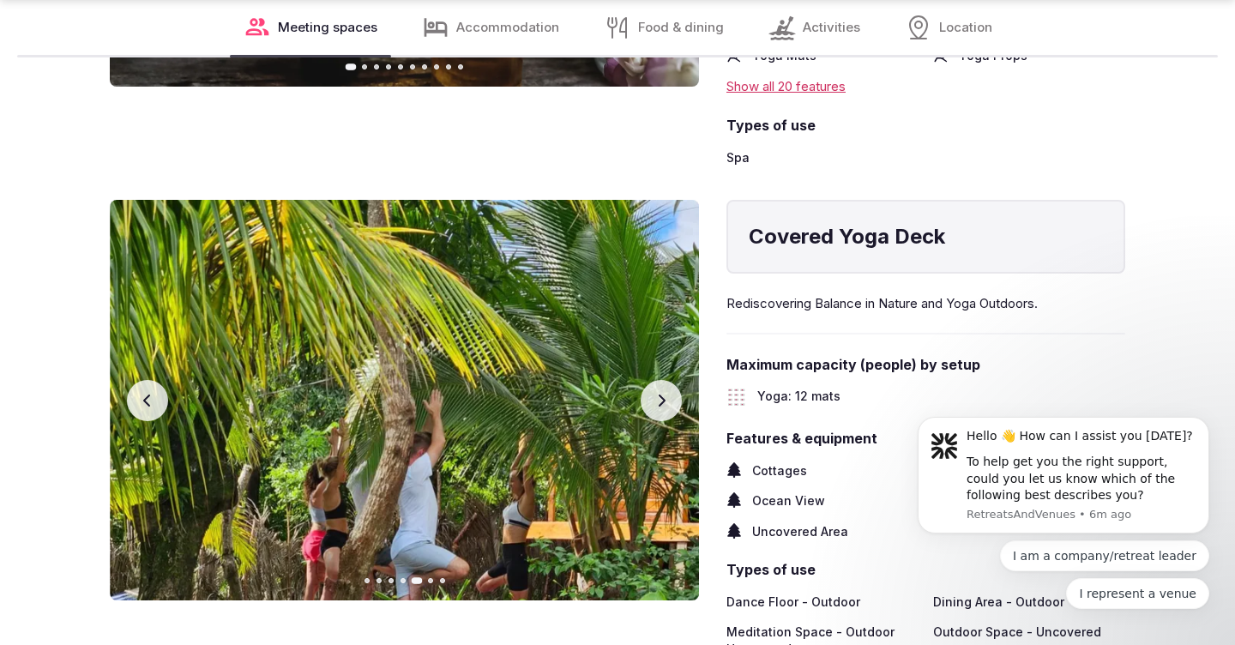
click at [662, 394] on icon "button" at bounding box center [662, 400] width 7 height 12
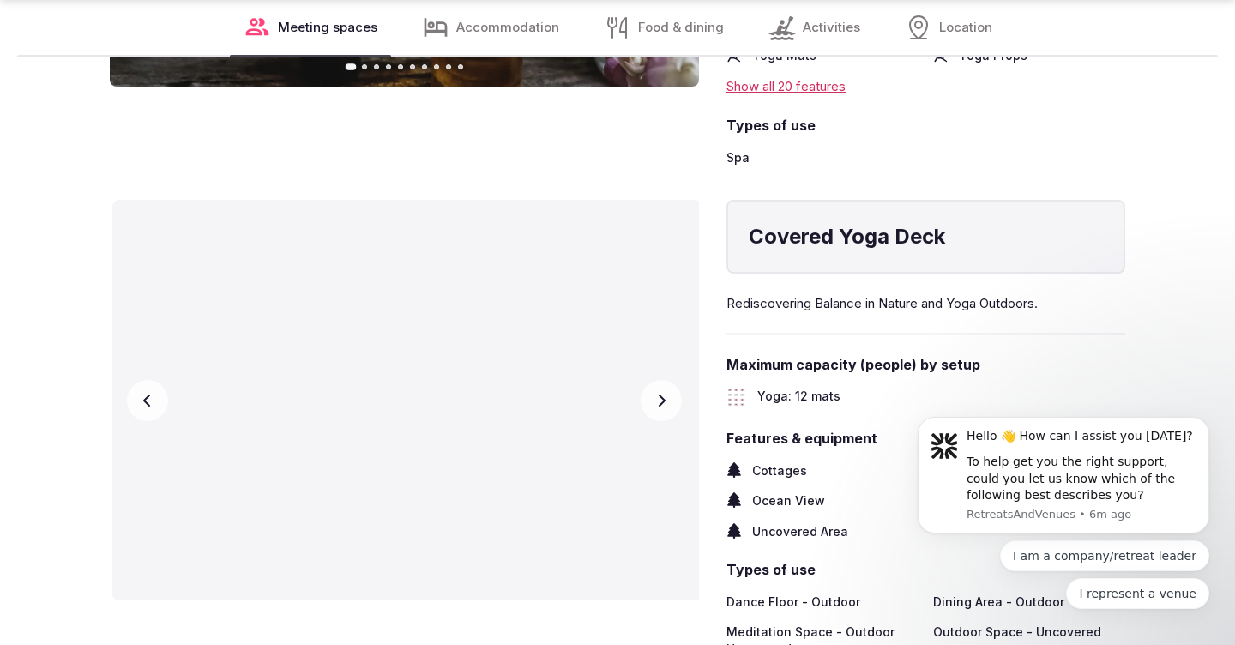
click at [662, 394] on icon "button" at bounding box center [662, 400] width 7 height 12
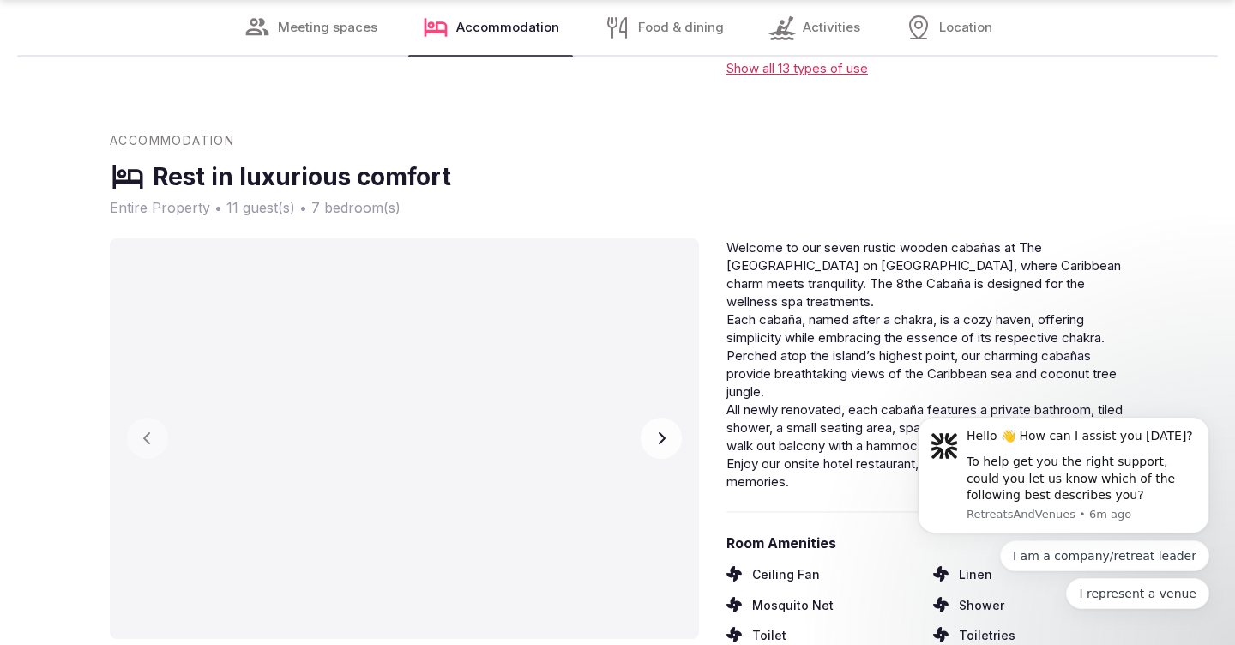
scroll to position [3657, 0]
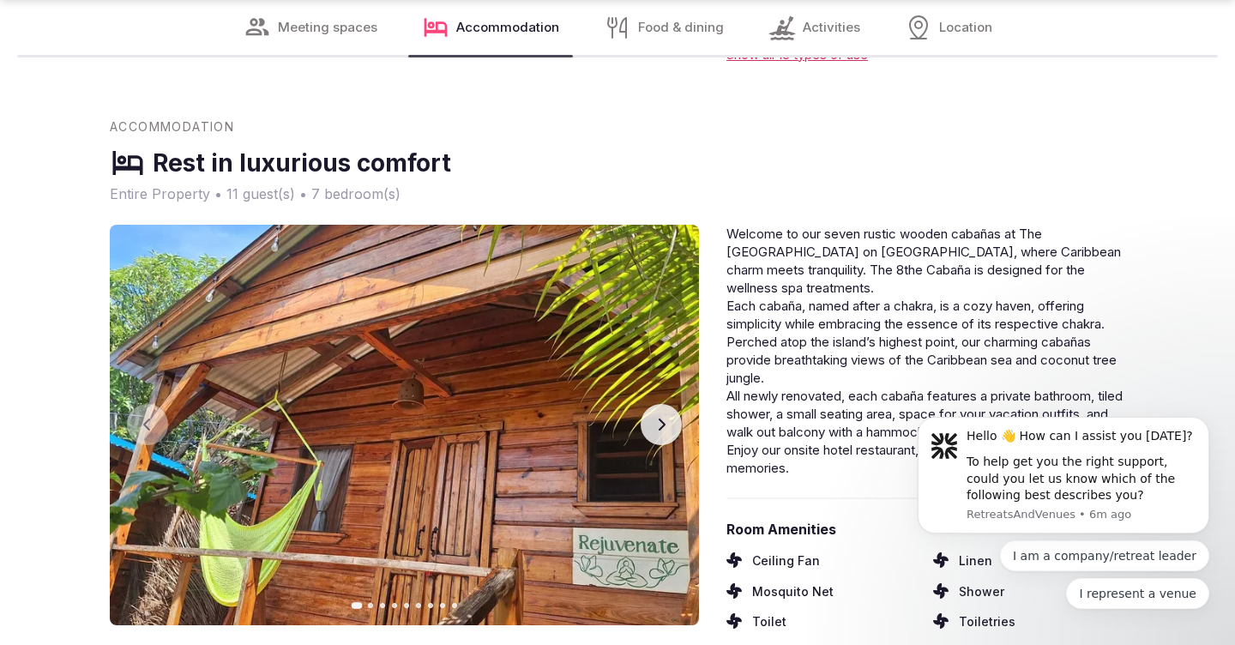
click at [667, 418] on icon "button" at bounding box center [661, 425] width 14 height 14
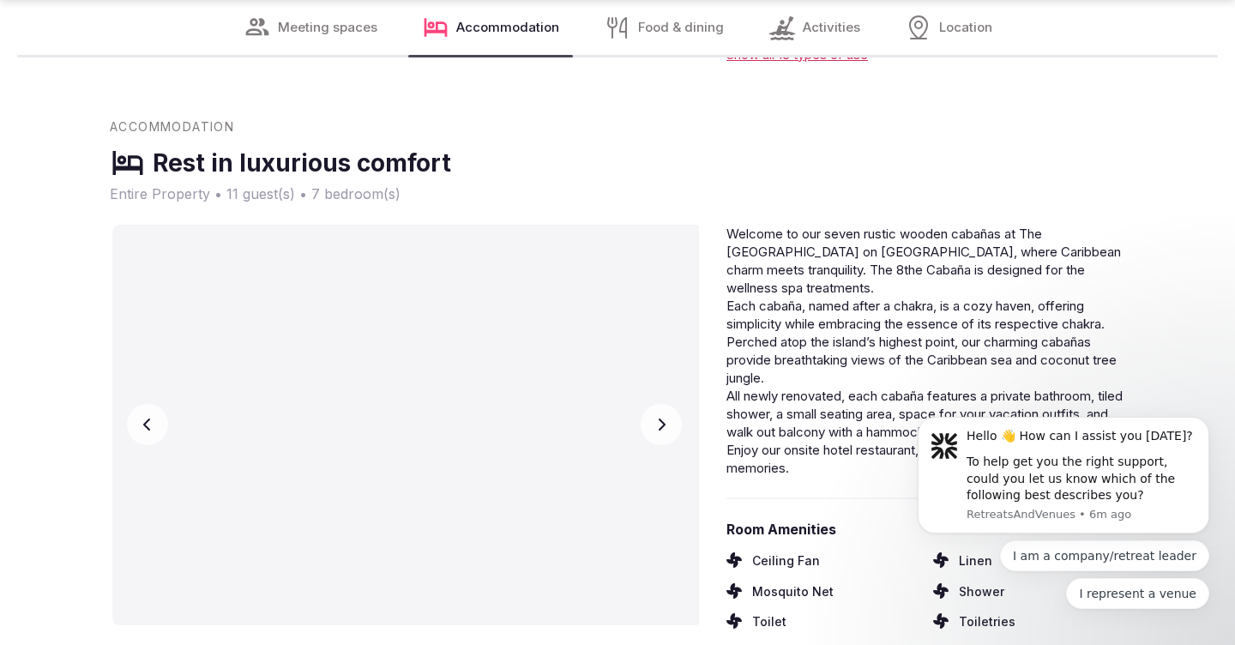
click at [667, 418] on icon "button" at bounding box center [661, 425] width 14 height 14
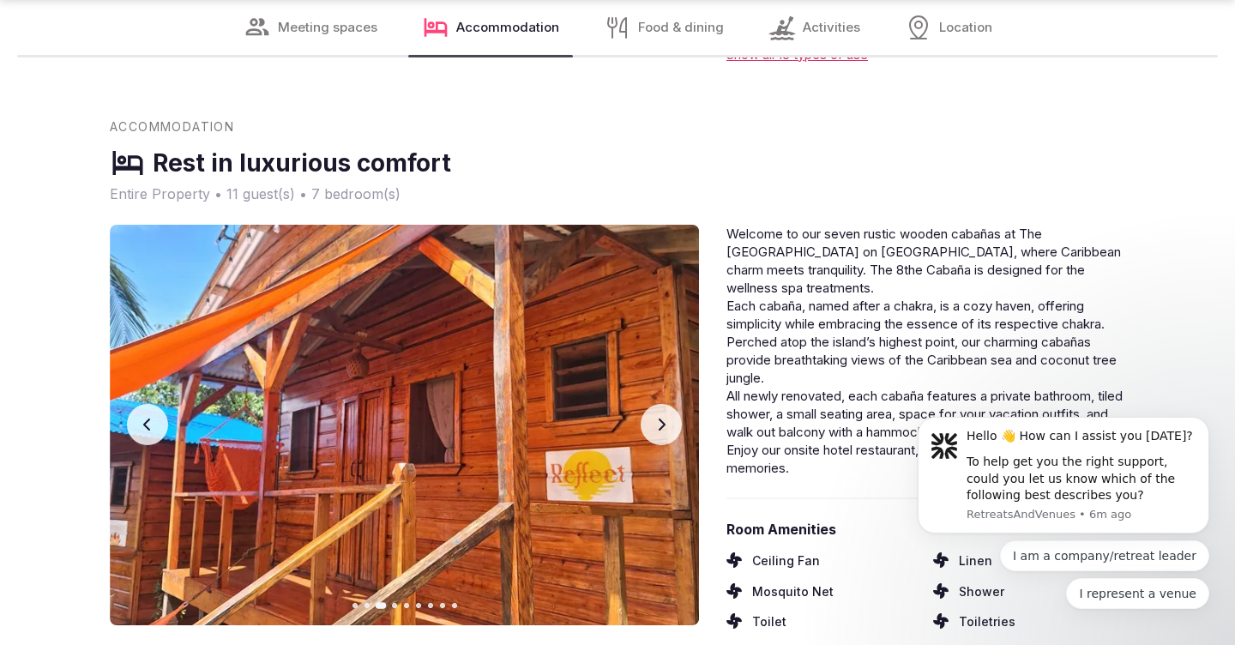
click at [667, 418] on icon "button" at bounding box center [661, 425] width 14 height 14
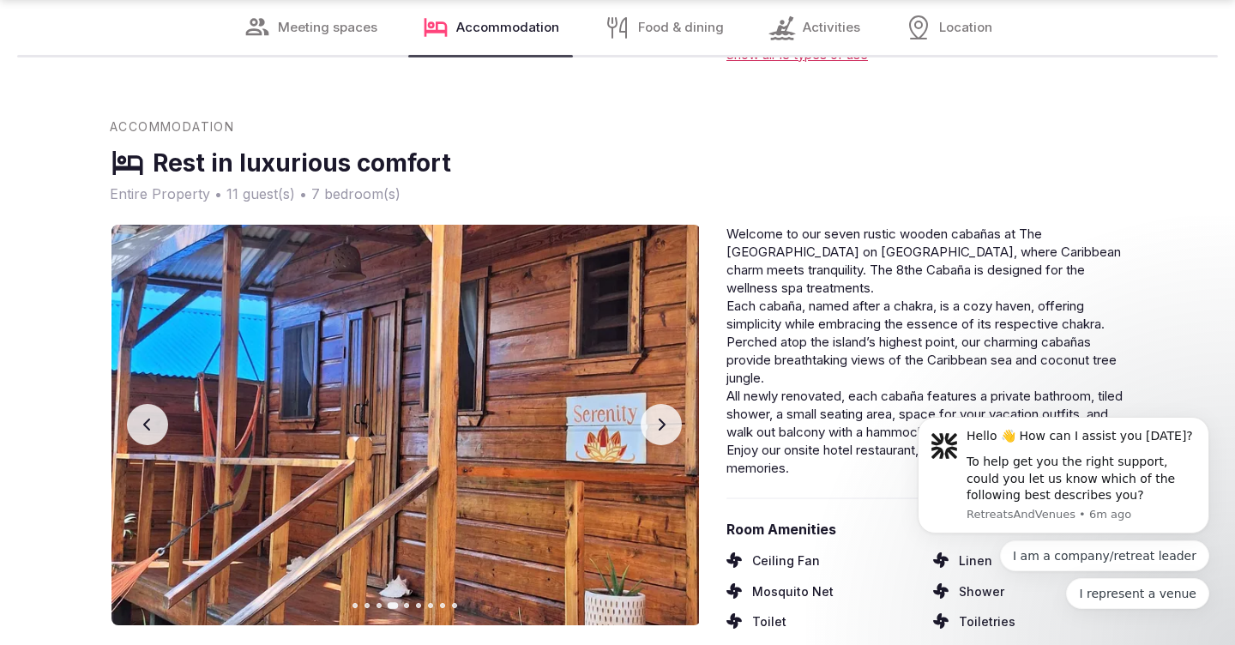
click at [667, 418] on icon "button" at bounding box center [661, 425] width 14 height 14
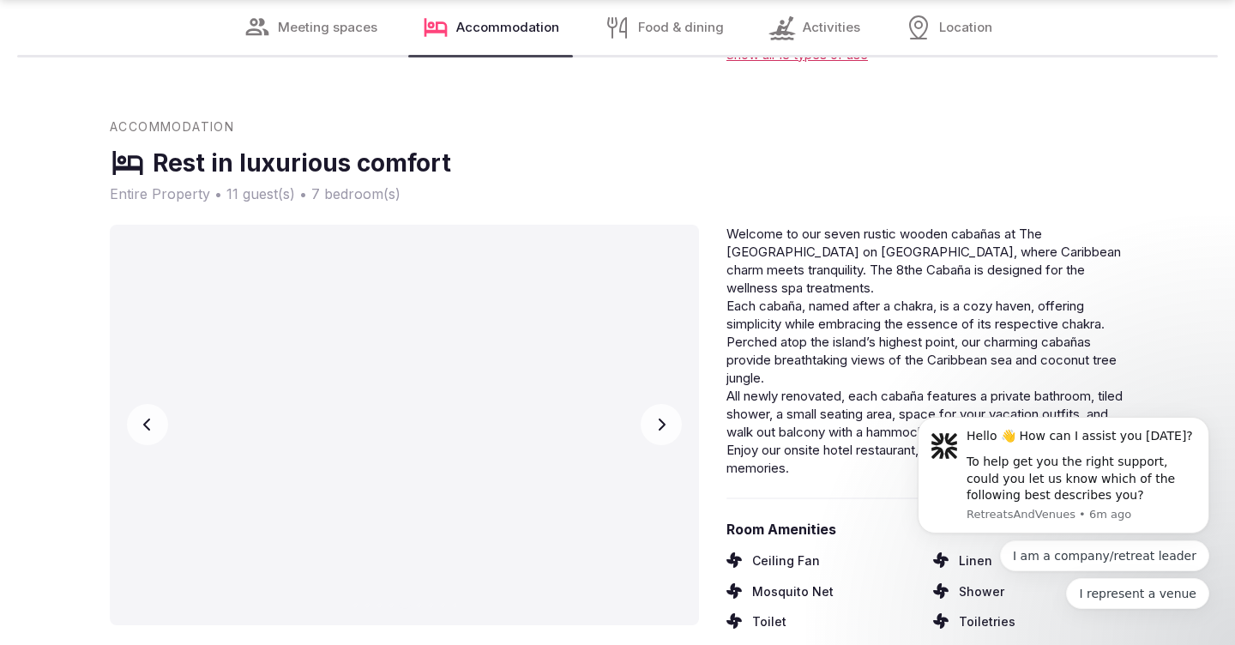
click at [667, 418] on icon "button" at bounding box center [661, 425] width 14 height 14
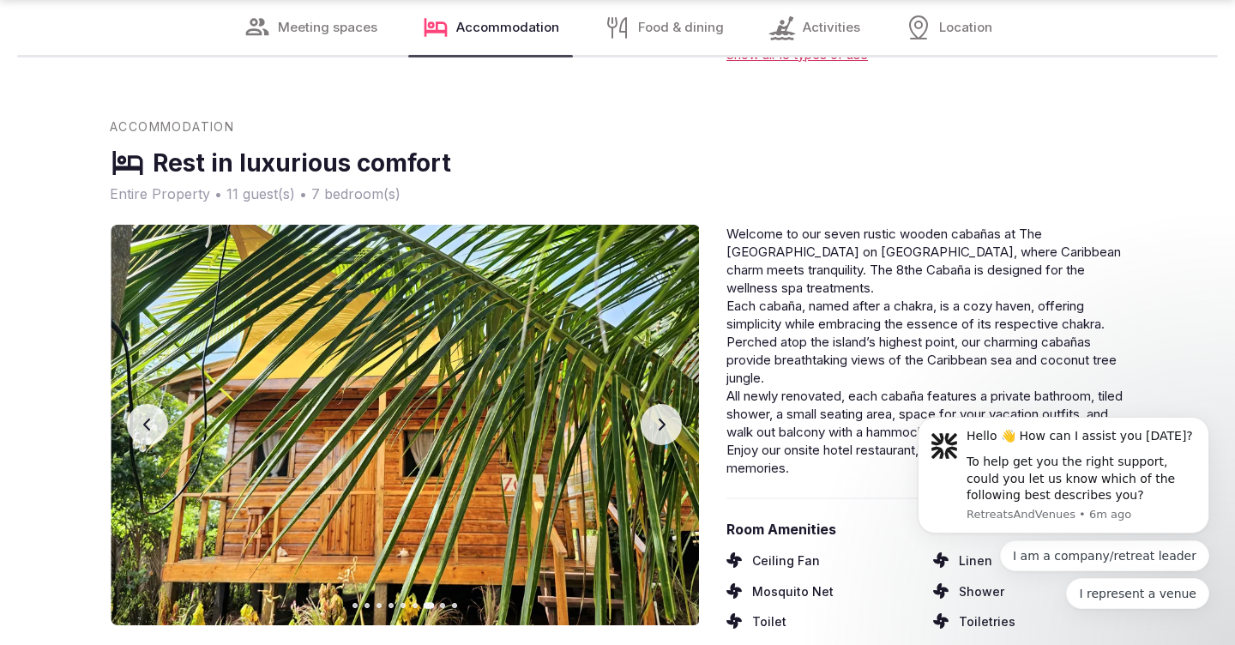
click at [667, 418] on icon "button" at bounding box center [661, 425] width 14 height 14
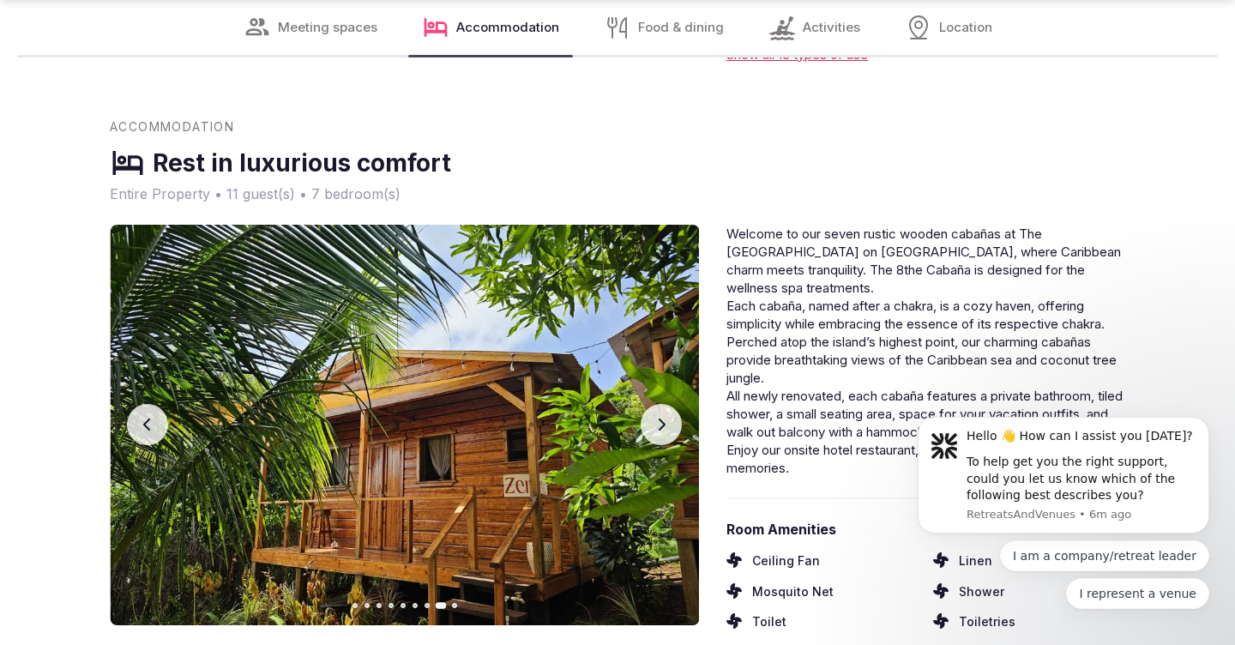
click at [667, 418] on icon "button" at bounding box center [661, 425] width 14 height 14
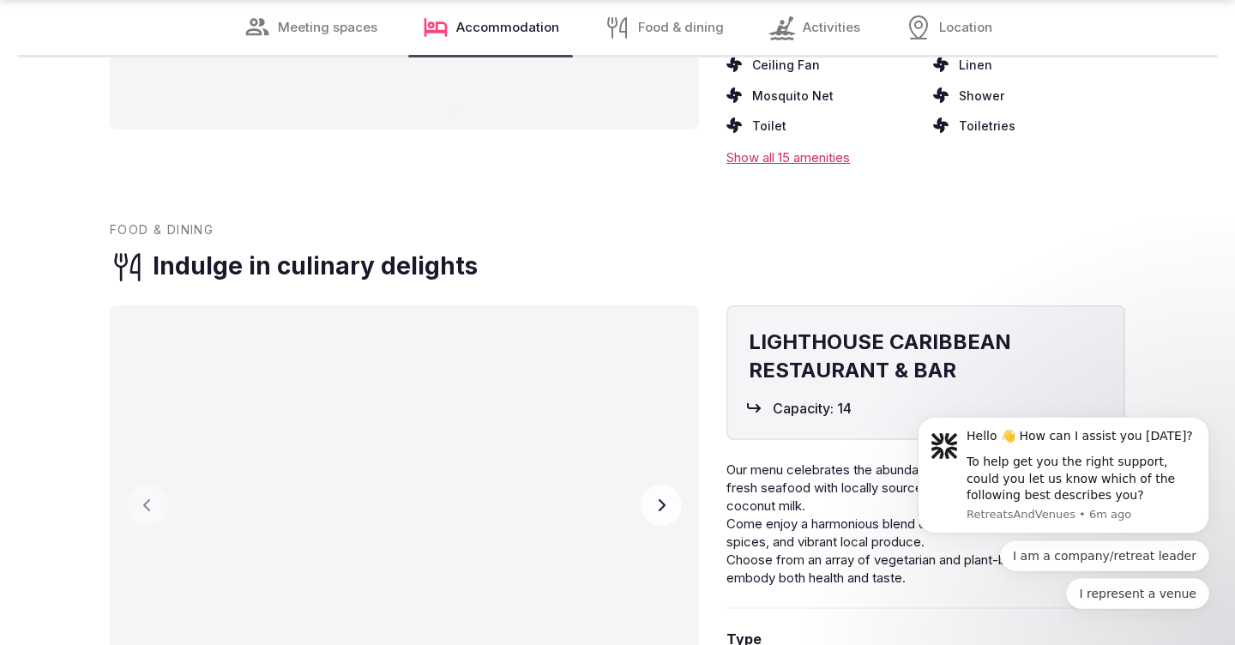
scroll to position [4166, 0]
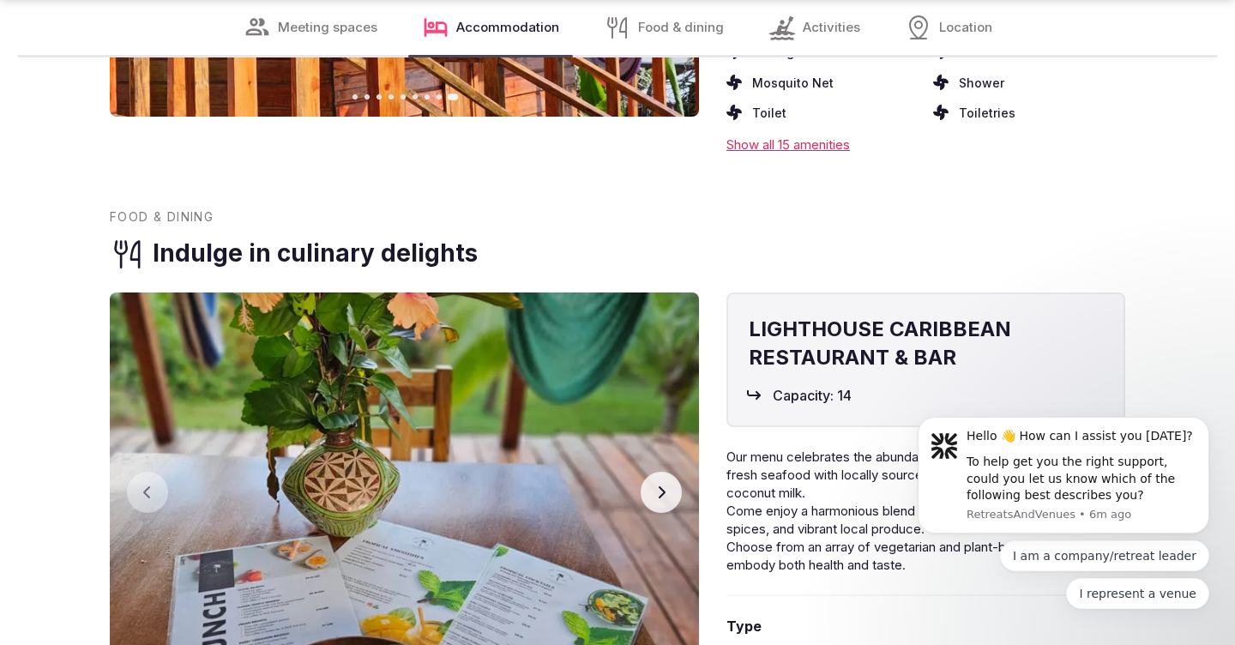
click at [665, 485] on icon "button" at bounding box center [661, 492] width 14 height 14
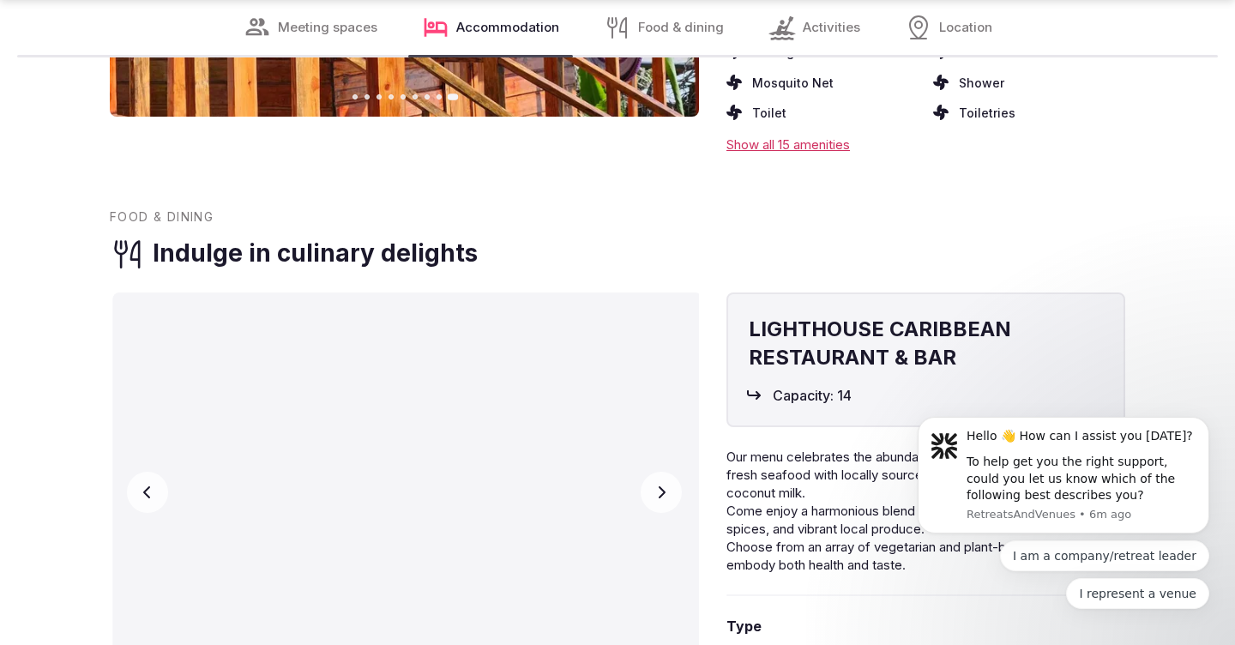
click at [665, 485] on icon "button" at bounding box center [661, 492] width 14 height 14
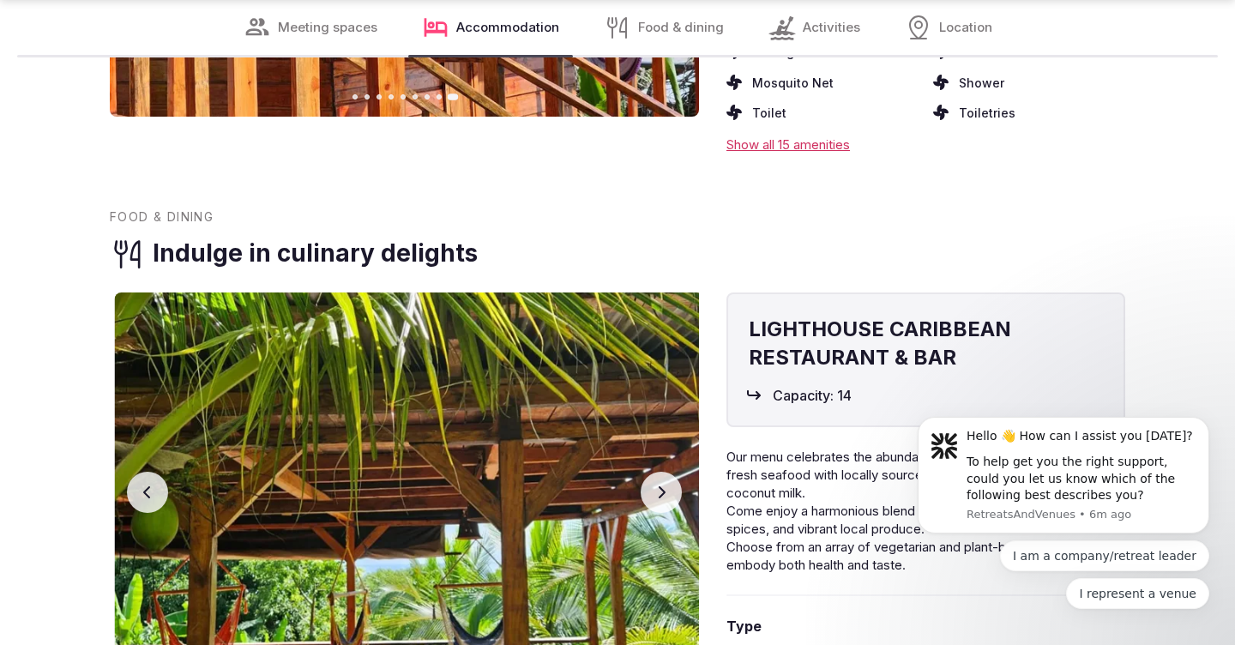
click at [665, 485] on icon "button" at bounding box center [661, 492] width 14 height 14
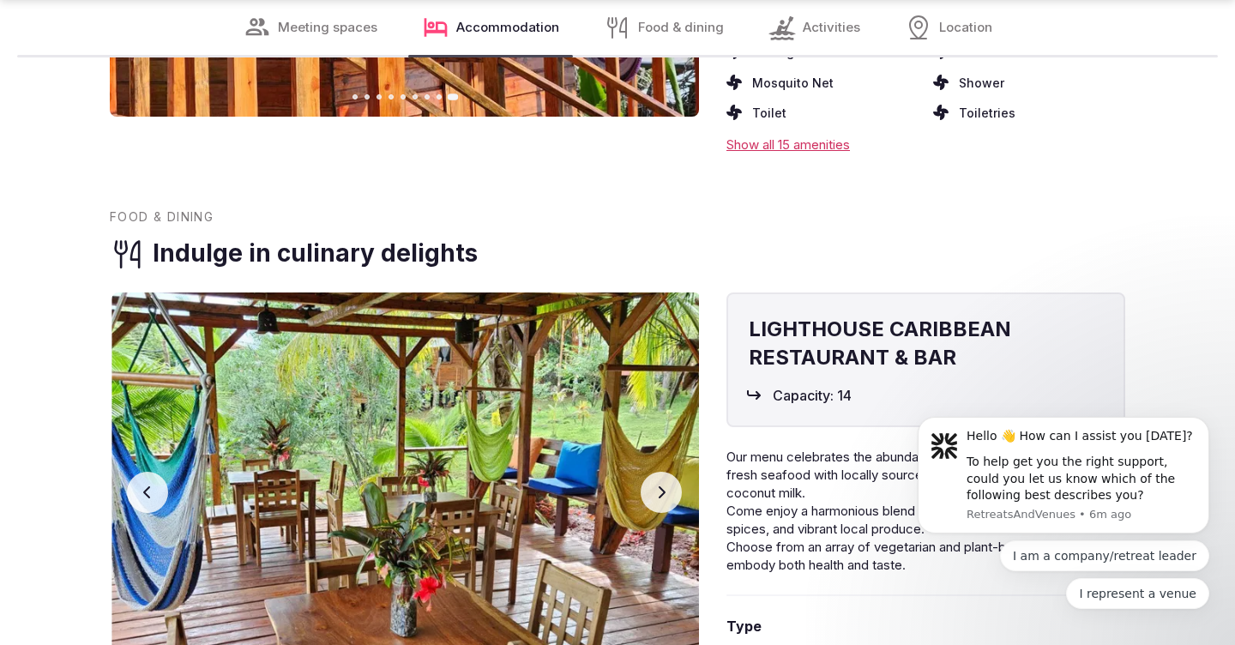
click at [665, 485] on icon "button" at bounding box center [661, 492] width 14 height 14
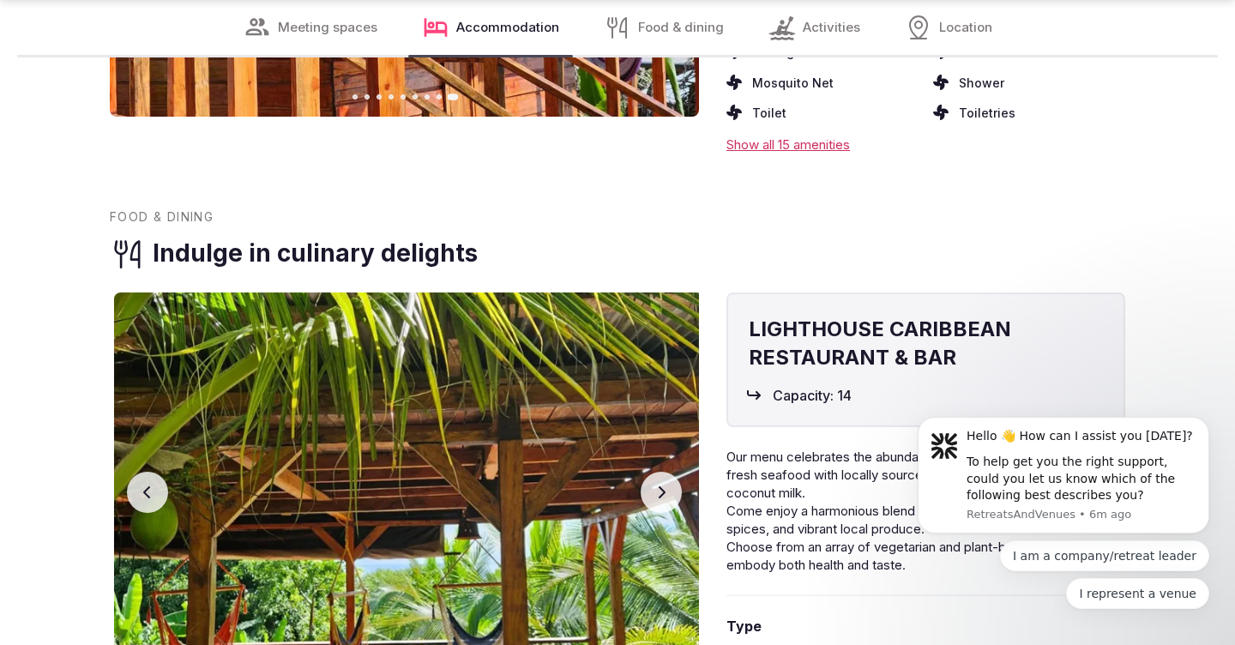
click at [665, 485] on icon "button" at bounding box center [661, 492] width 14 height 14
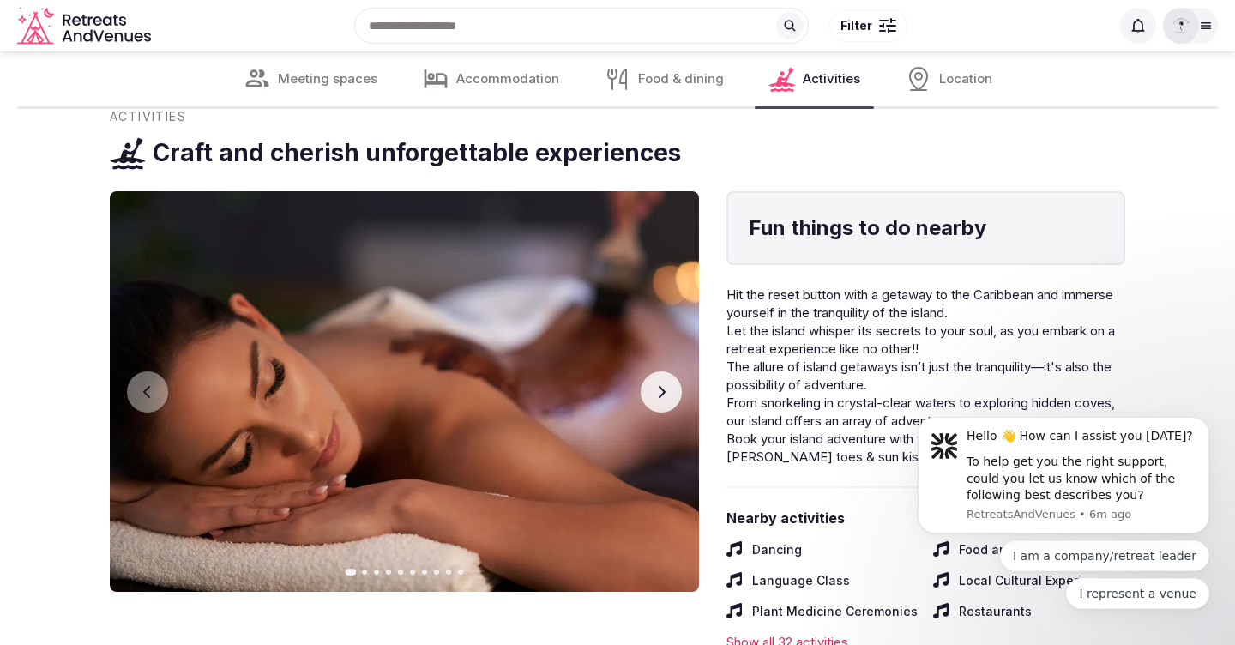
scroll to position [4954, 0]
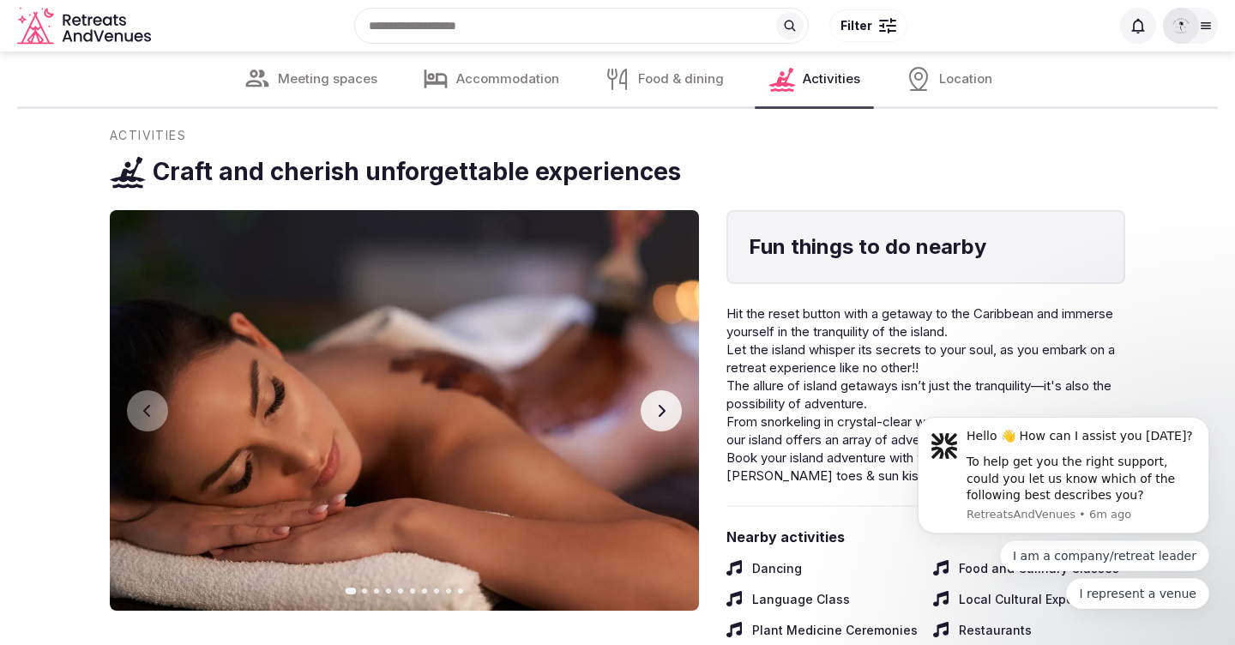
click at [653, 390] on button "Next slide" at bounding box center [661, 410] width 41 height 41
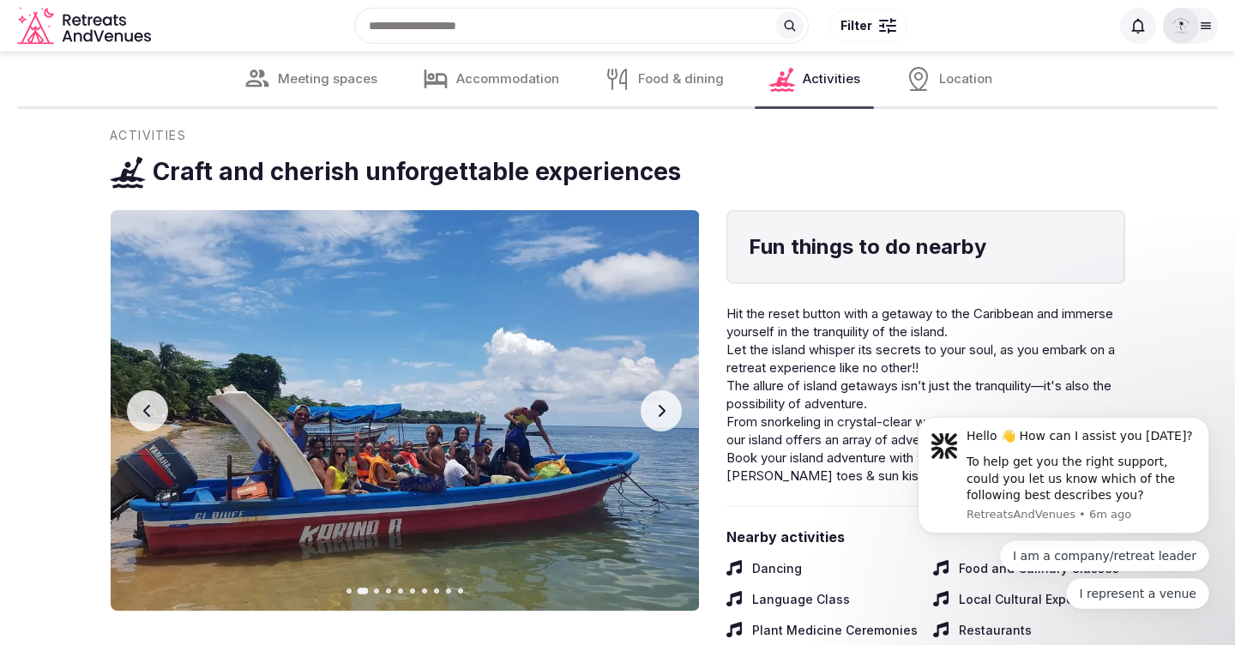
click at [653, 390] on button "Next slide" at bounding box center [661, 410] width 41 height 41
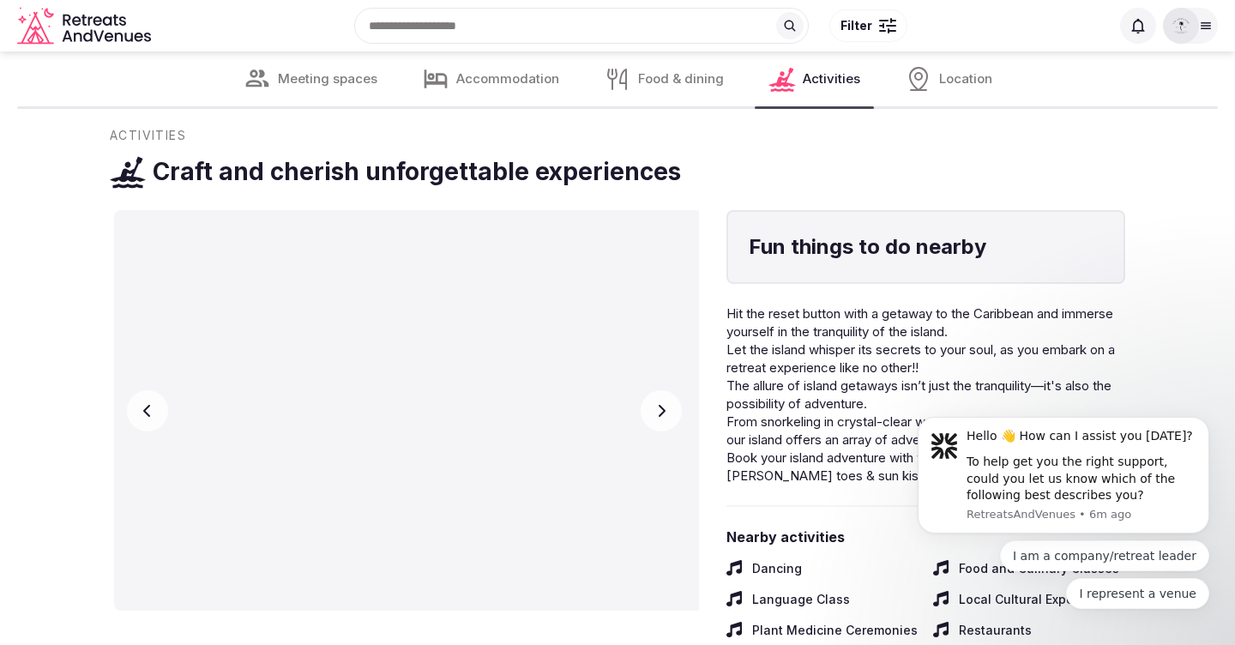
click at [653, 390] on button "Next slide" at bounding box center [661, 410] width 41 height 41
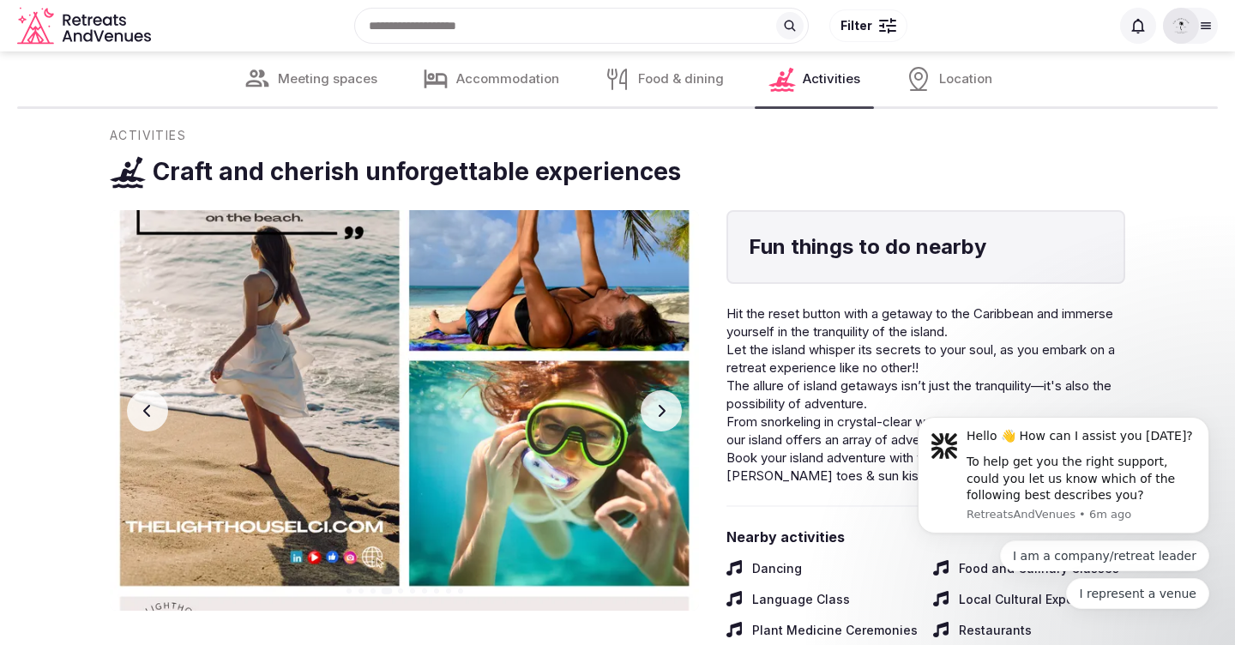
scroll to position [4946, 0]
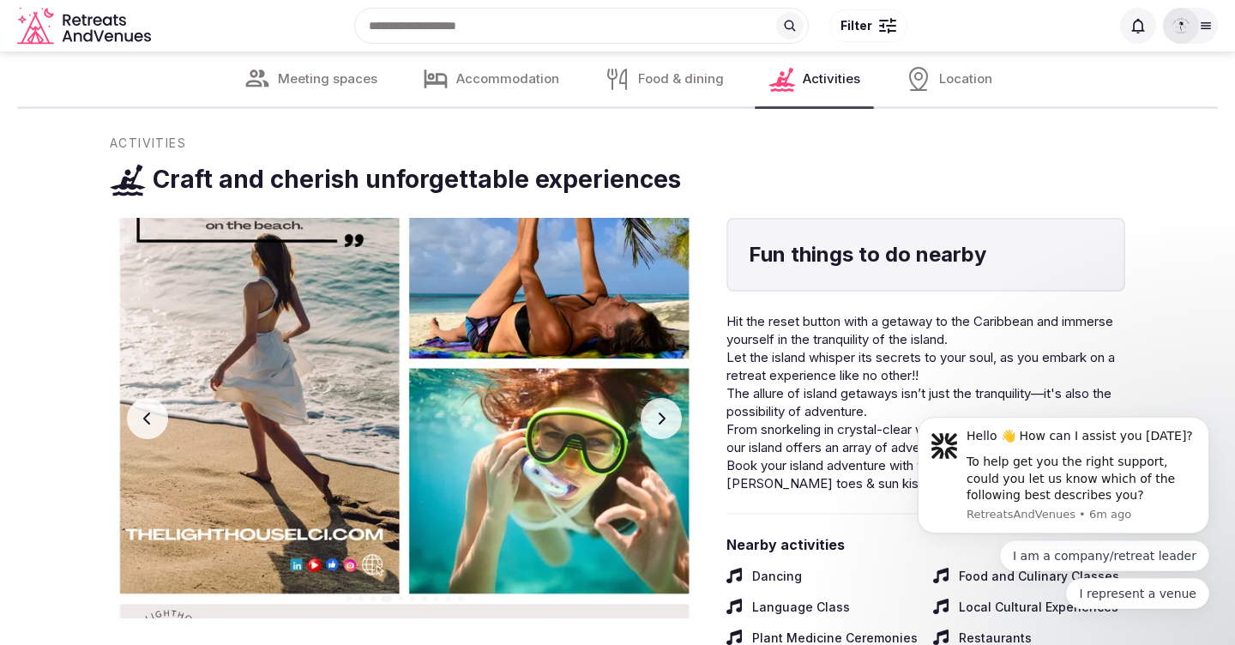
click at [653, 398] on button "Next slide" at bounding box center [661, 418] width 41 height 41
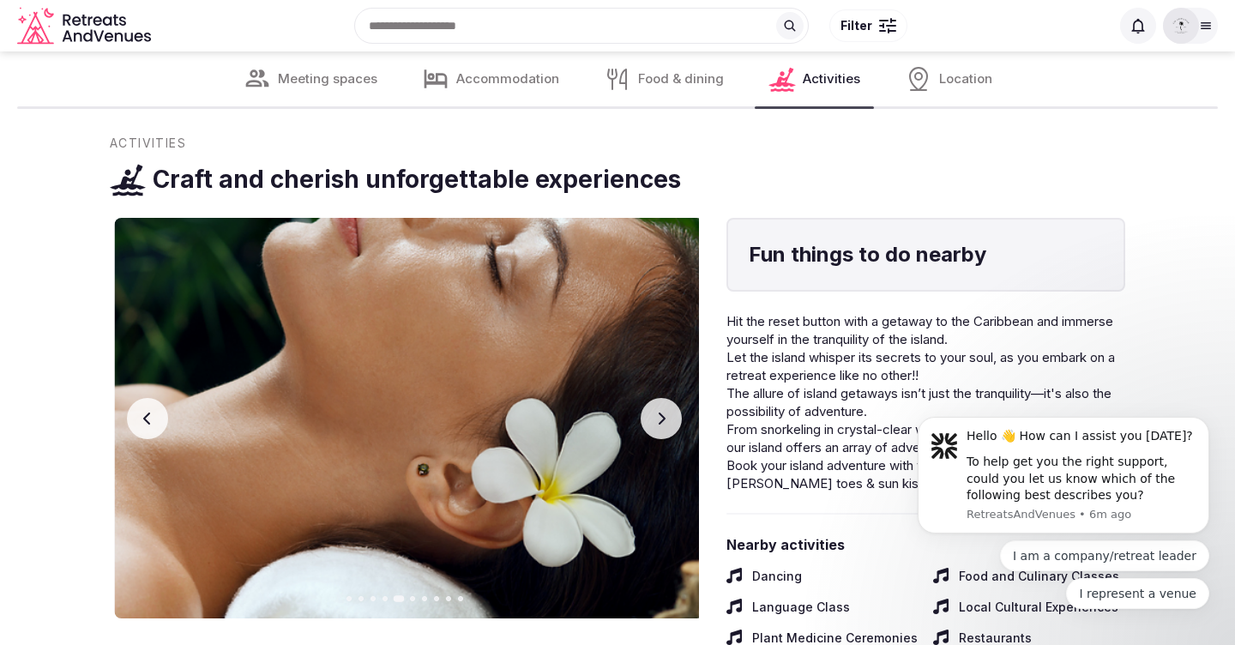
click at [653, 398] on button "Next slide" at bounding box center [661, 418] width 41 height 41
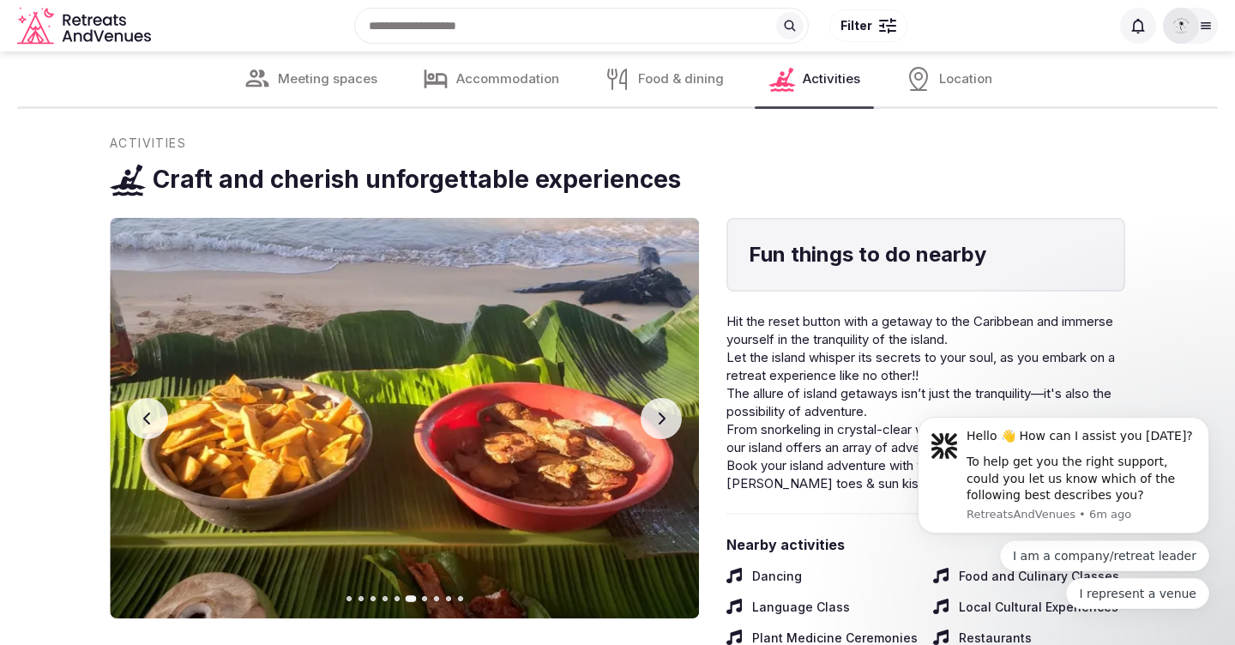
click at [653, 398] on button "Next slide" at bounding box center [661, 418] width 41 height 41
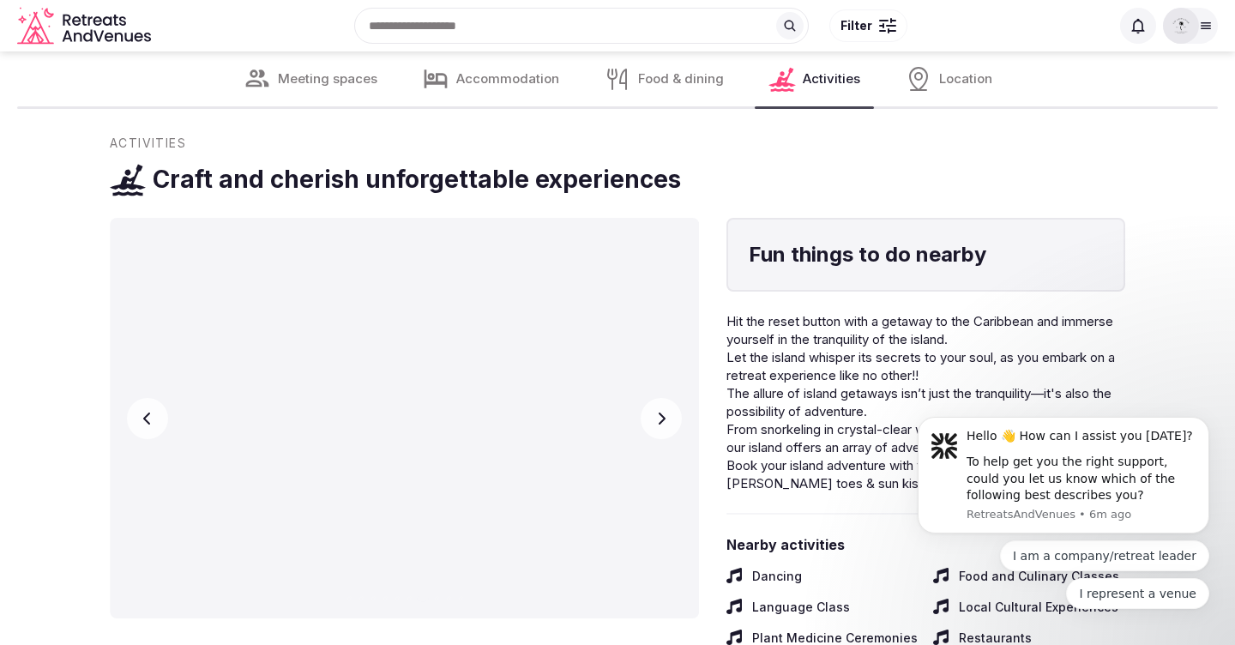
click at [653, 398] on button "Next slide" at bounding box center [661, 418] width 41 height 41
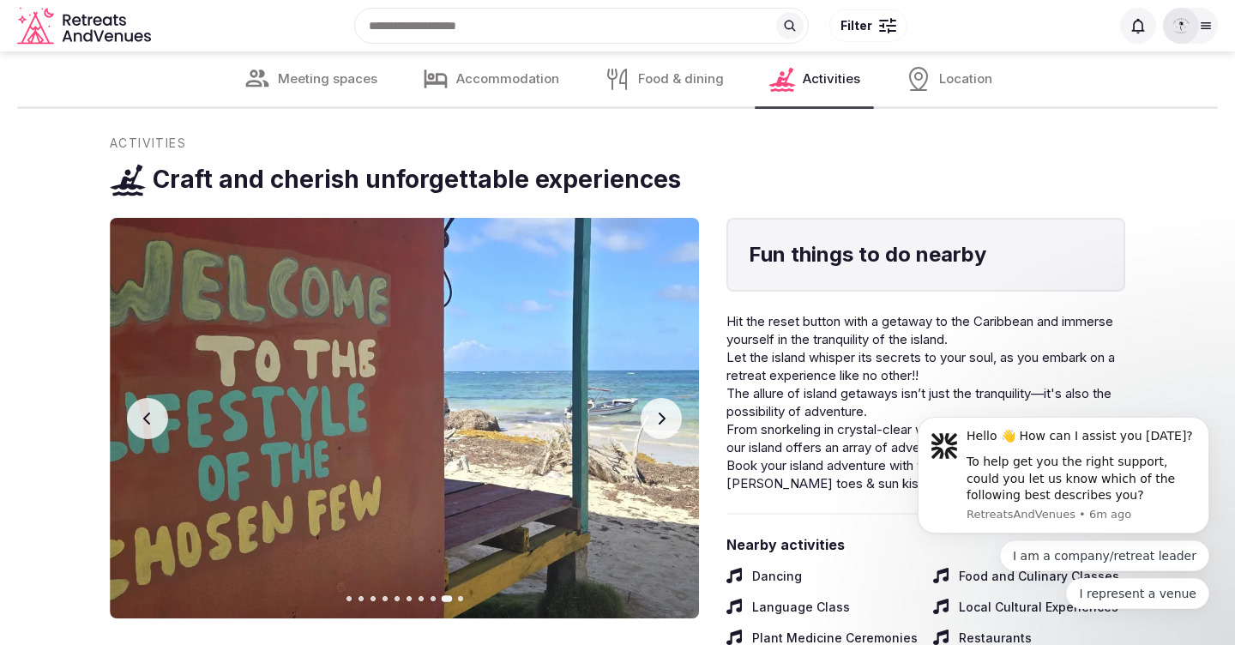
click at [653, 398] on button "Next slide" at bounding box center [661, 418] width 41 height 41
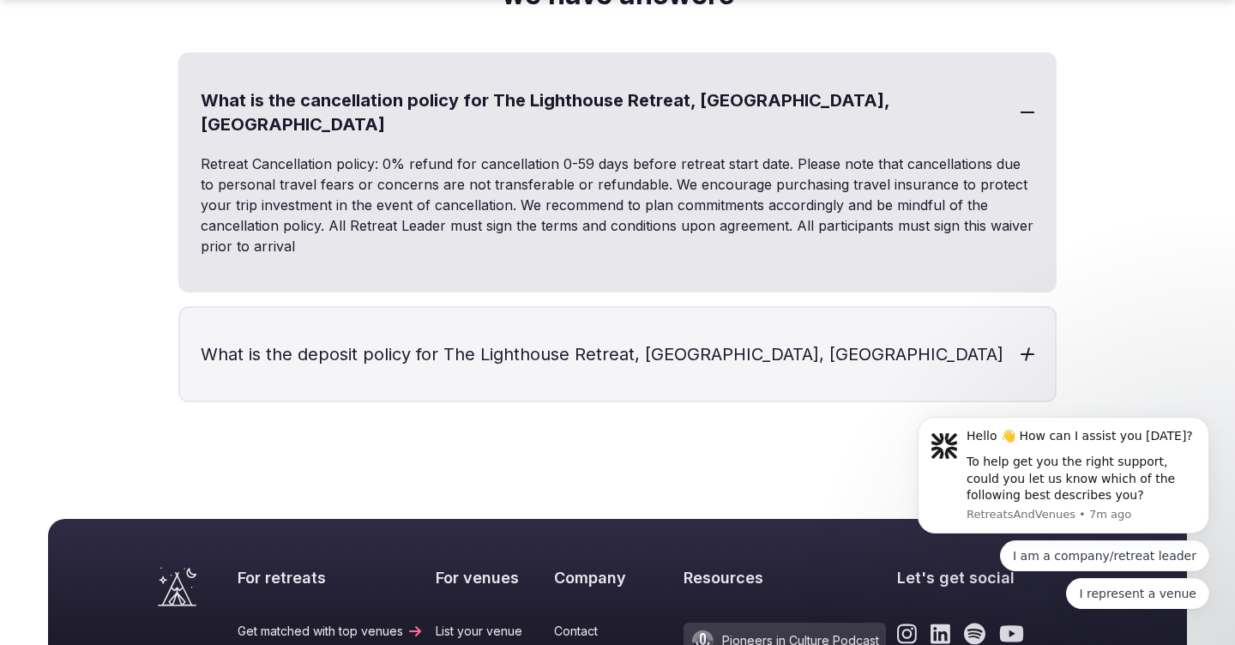
scroll to position [7024, 0]
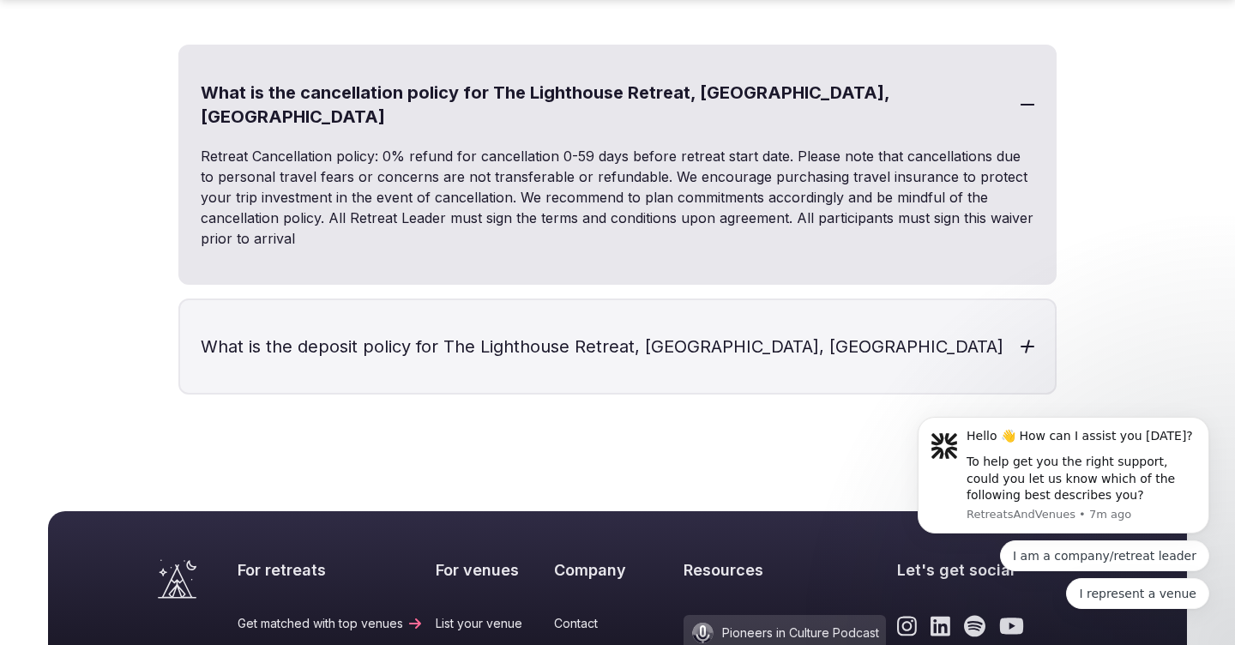
click at [841, 300] on h3 "What is the deposit policy for The Lighthouse Retreat, [GEOGRAPHIC_DATA], [GEOG…" at bounding box center [617, 346] width 875 height 93
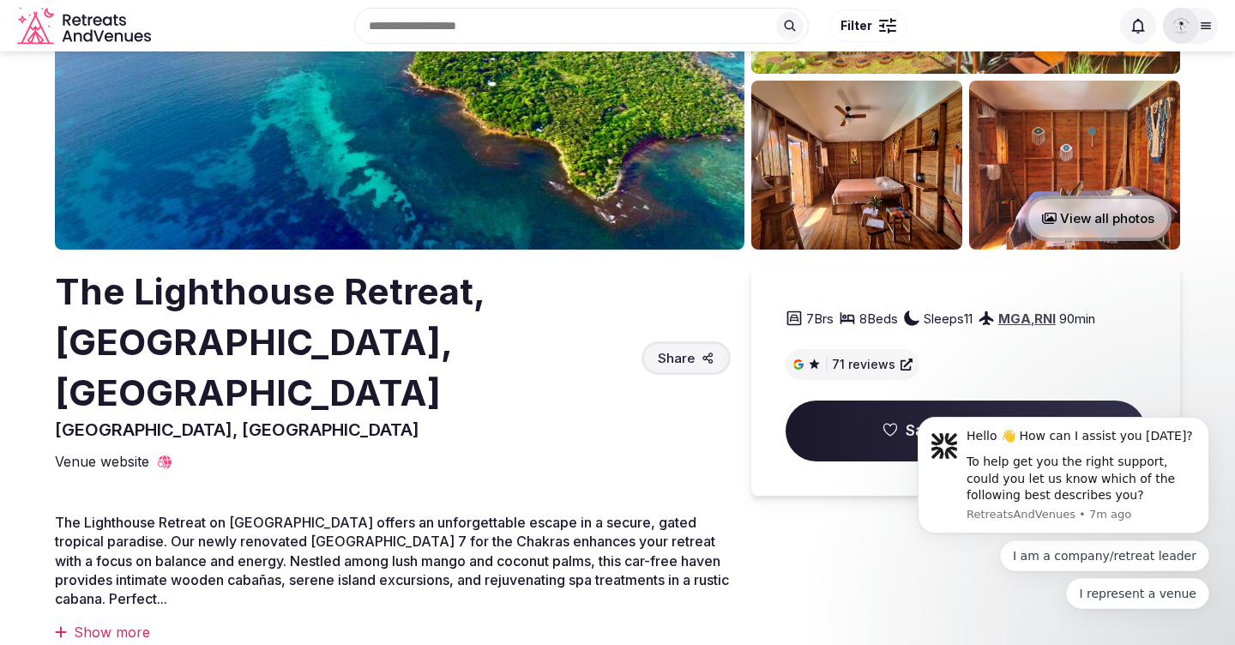
scroll to position [0, 0]
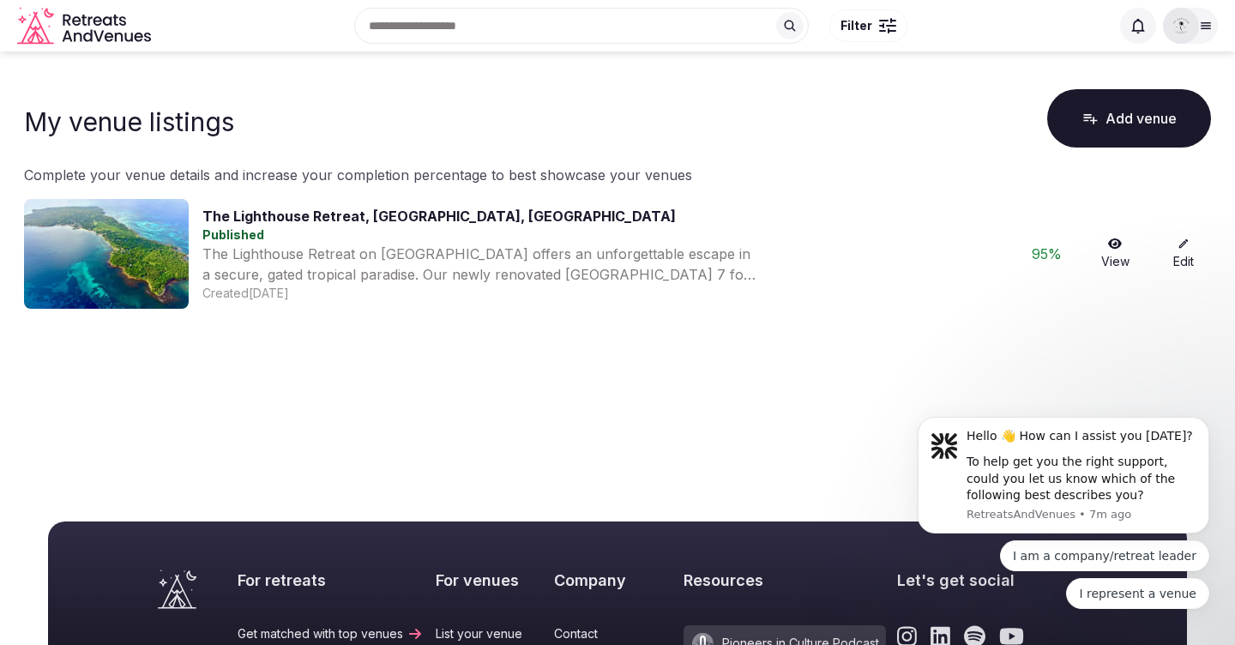
click at [1174, 256] on link "Edit" at bounding box center [1183, 254] width 55 height 33
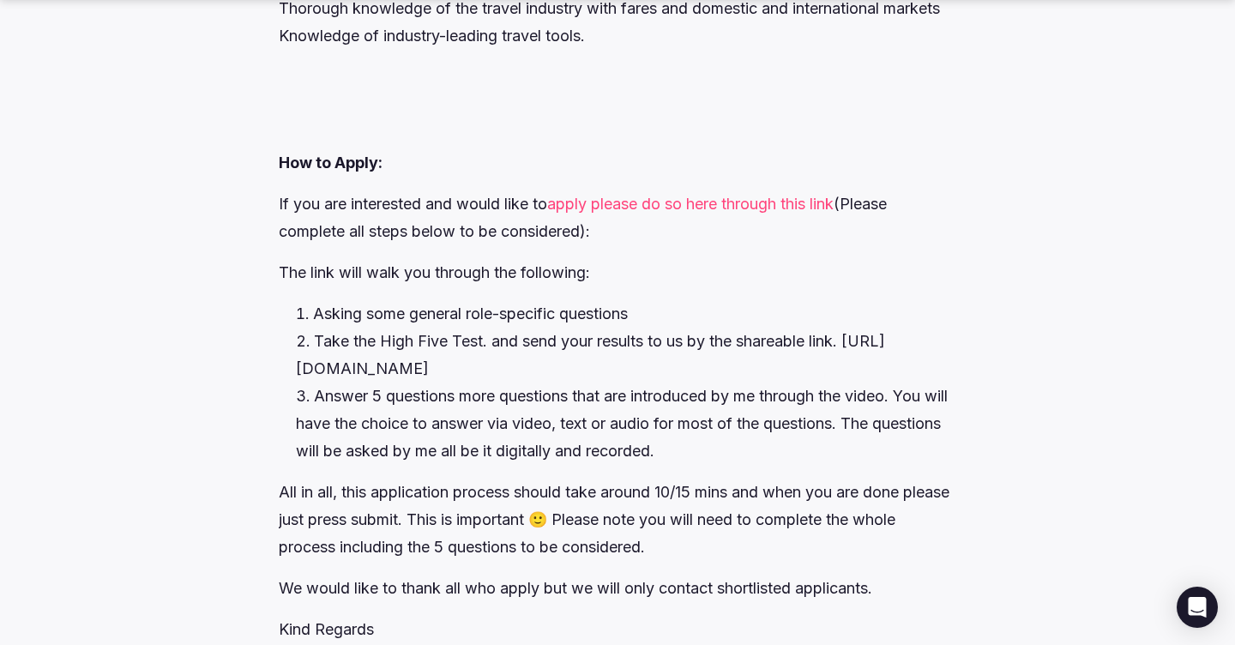
scroll to position [2731, 0]
click at [749, 212] on link "apply please do so here through this link" at bounding box center [690, 203] width 286 height 18
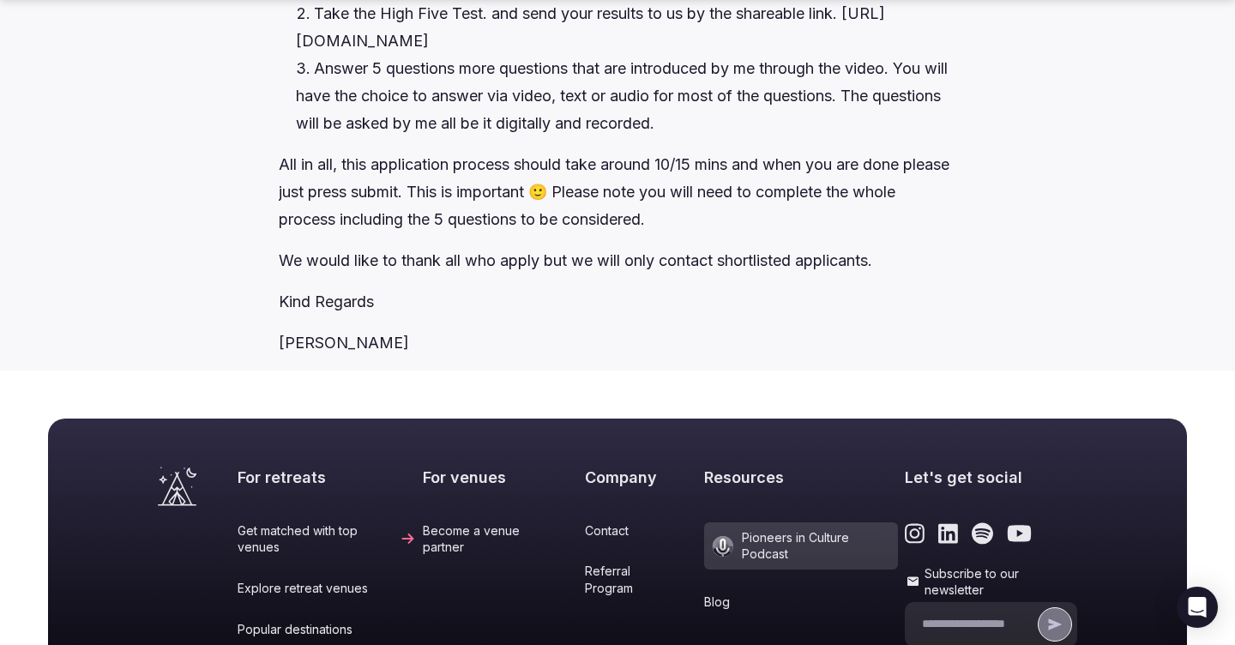
scroll to position [3059, 0]
